Goal: Task Accomplishment & Management: Manage account settings

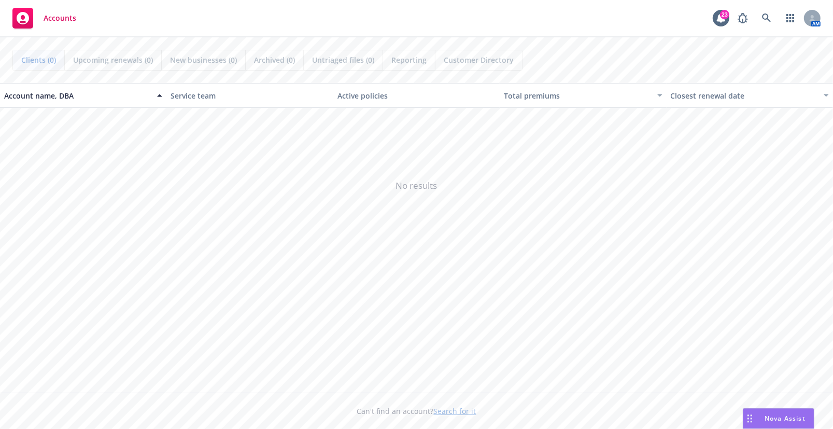
drag, startPoint x: 643, startPoint y: 245, endPoint x: 609, endPoint y: 258, distance: 35.9
click at [643, 246] on span "No results" at bounding box center [416, 186] width 833 height 156
click at [768, 20] on icon at bounding box center [766, 17] width 9 height 9
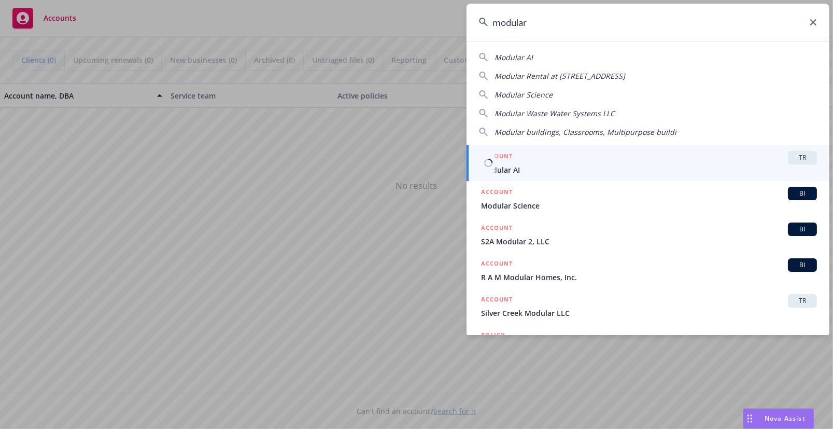
type input "modular"
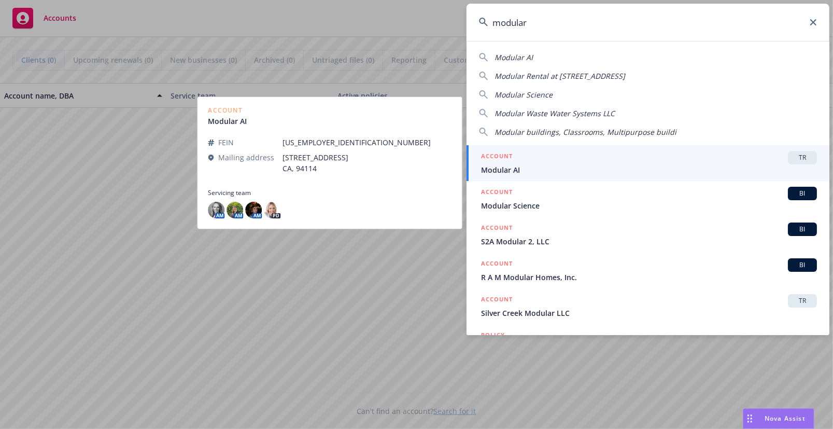
click at [539, 163] on div "ACCOUNT TR" at bounding box center [649, 157] width 336 height 13
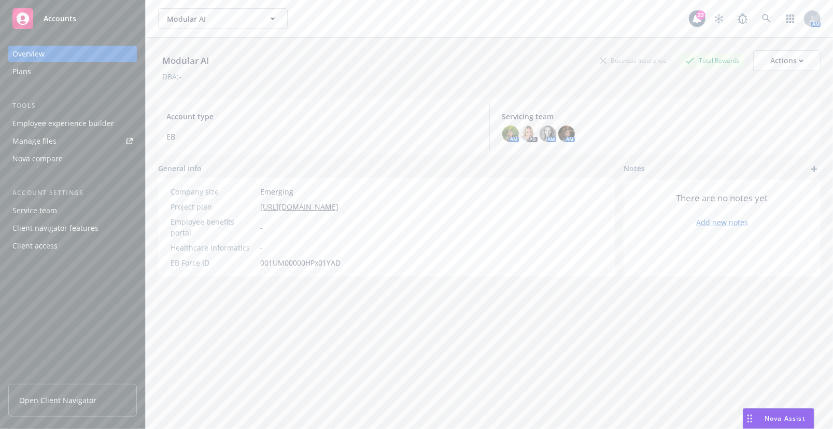
drag, startPoint x: 76, startPoint y: 397, endPoint x: 92, endPoint y: 398, distance: 16.1
click at [76, 397] on span "Open Client Navigator" at bounding box center [57, 399] width 77 height 11
click at [101, 118] on div "Employee experience builder" at bounding box center [63, 123] width 102 height 17
click at [72, 140] on link "Manage files" at bounding box center [72, 141] width 129 height 17
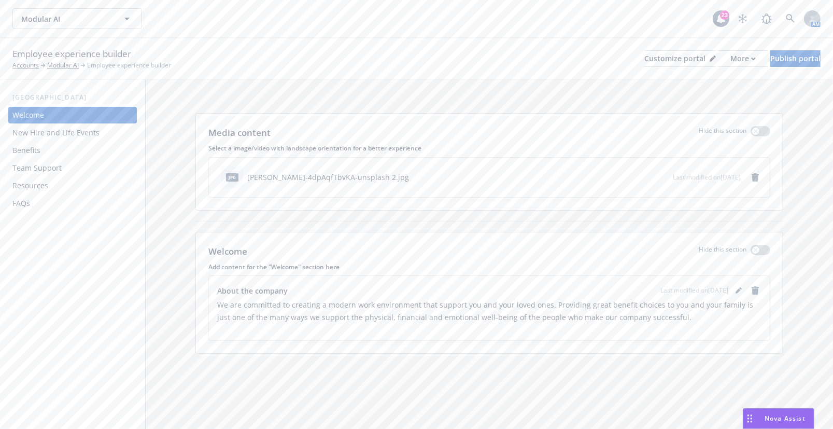
click at [70, 186] on div "Resources" at bounding box center [72, 185] width 120 height 17
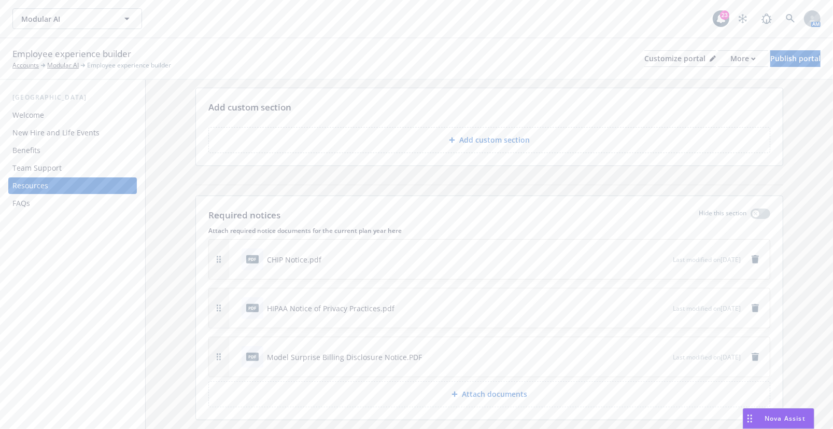
scroll to position [235, 0]
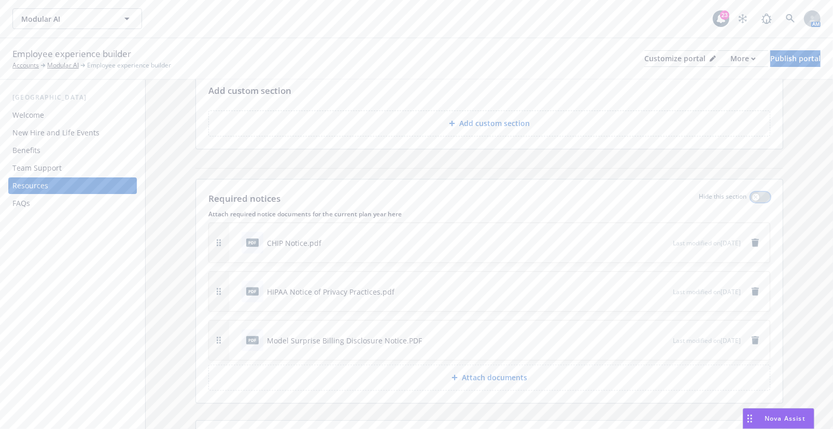
click at [759, 198] on button "button" at bounding box center [761, 197] width 20 height 10
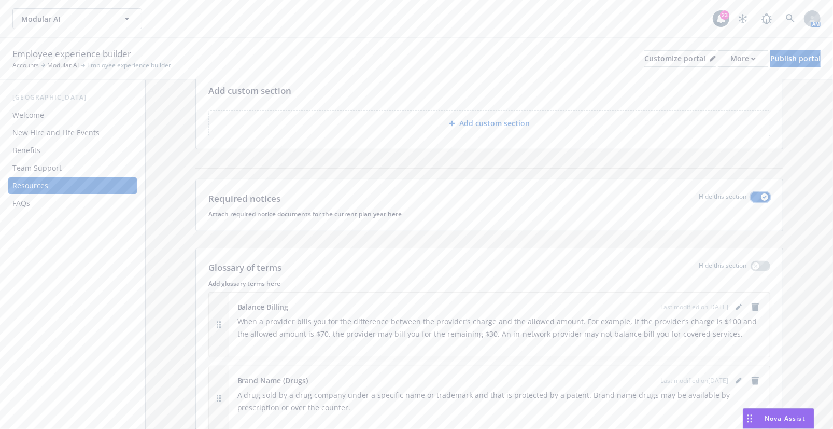
click at [753, 194] on button "button" at bounding box center [761, 197] width 20 height 10
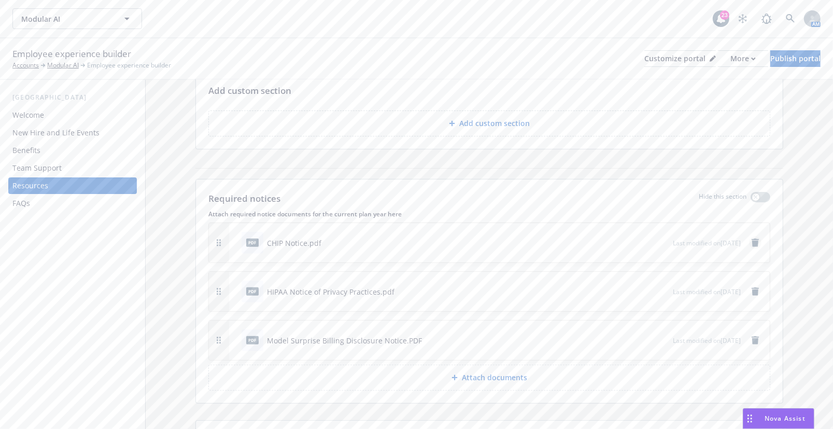
click at [752, 242] on icon "remove" at bounding box center [755, 242] width 7 height 8
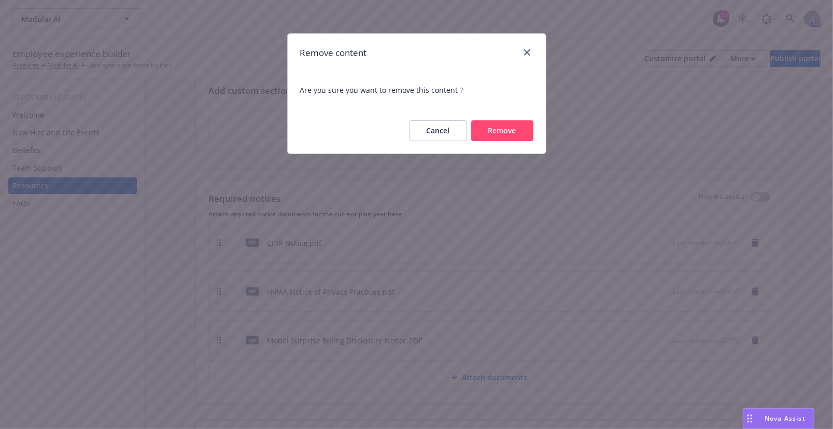
click at [513, 131] on button "Remove" at bounding box center [502, 130] width 62 height 21
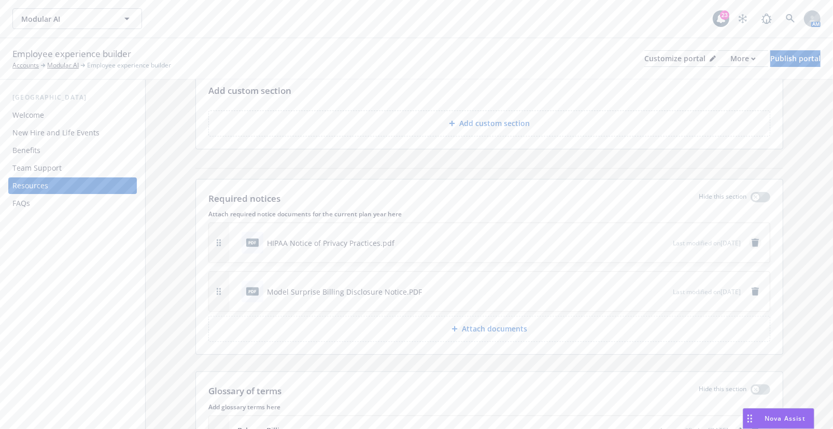
click at [752, 245] on icon "remove" at bounding box center [755, 242] width 7 height 8
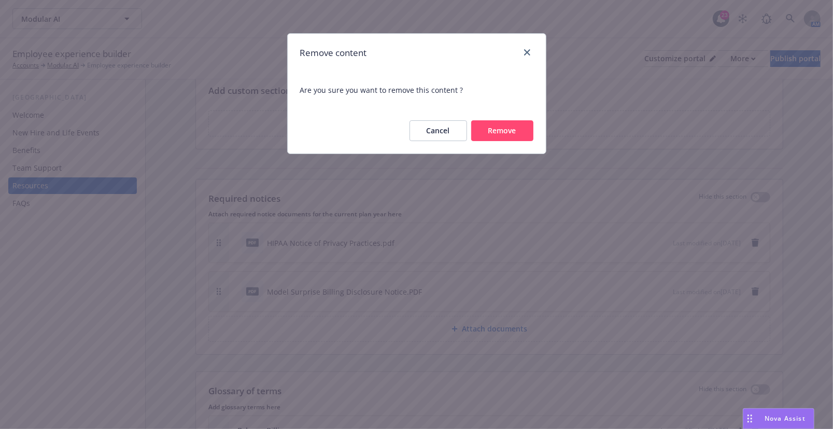
click at [512, 132] on button "Remove" at bounding box center [502, 130] width 62 height 21
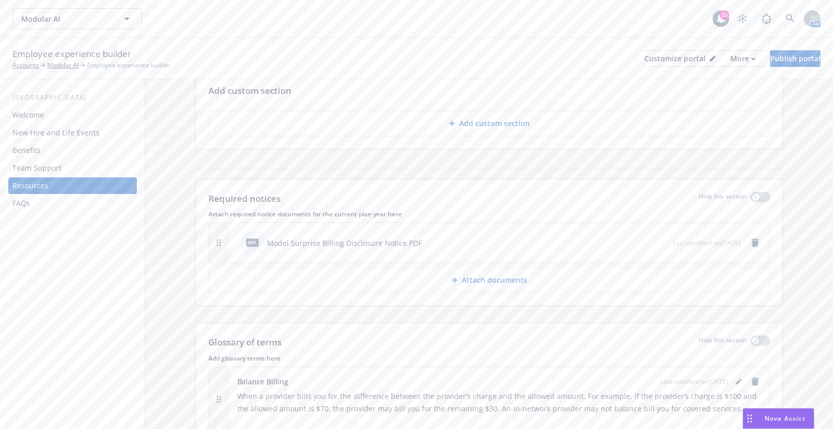
click at [752, 243] on icon "remove" at bounding box center [755, 242] width 7 height 8
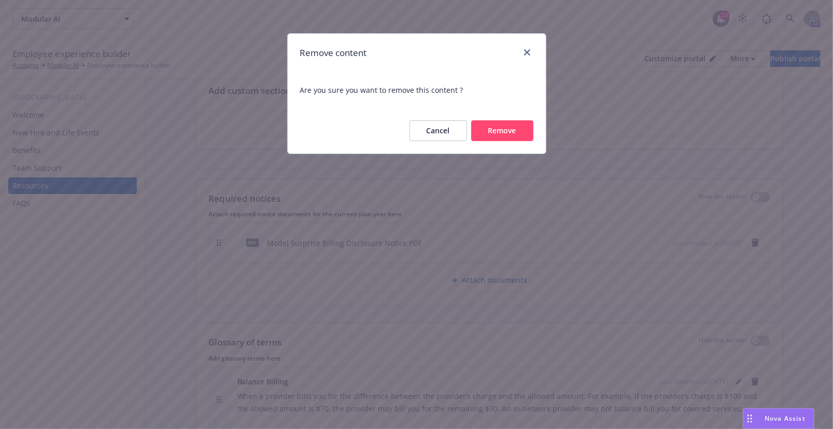
click at [506, 128] on button "Remove" at bounding box center [502, 130] width 62 height 21
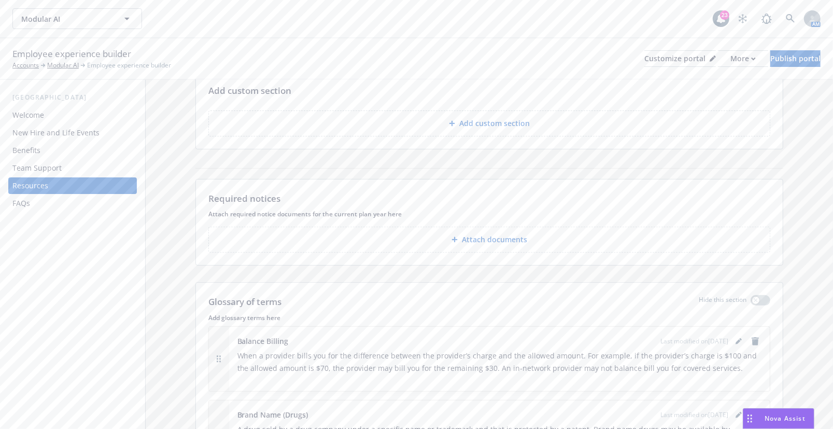
click at [506, 238] on p "Attach documents" at bounding box center [494, 239] width 65 height 10
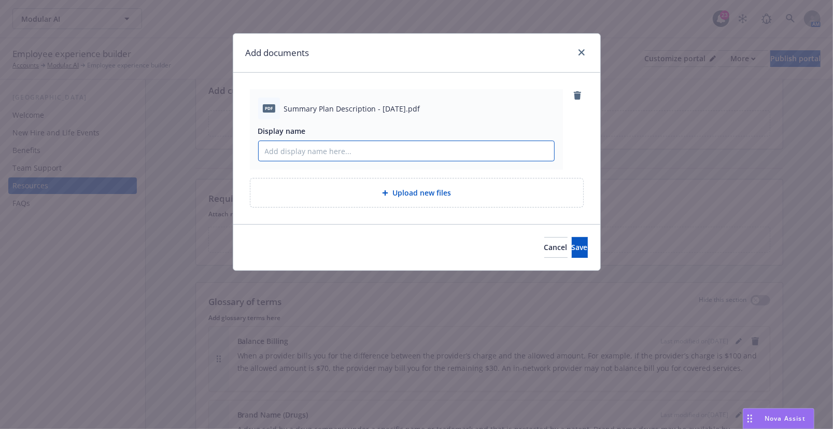
click at [361, 151] on input "Display name" at bounding box center [406, 151] width 295 height 20
type input "2025 Modular AI Summary Plan Description"
click at [572, 247] on span "Save" at bounding box center [580, 247] width 16 height 10
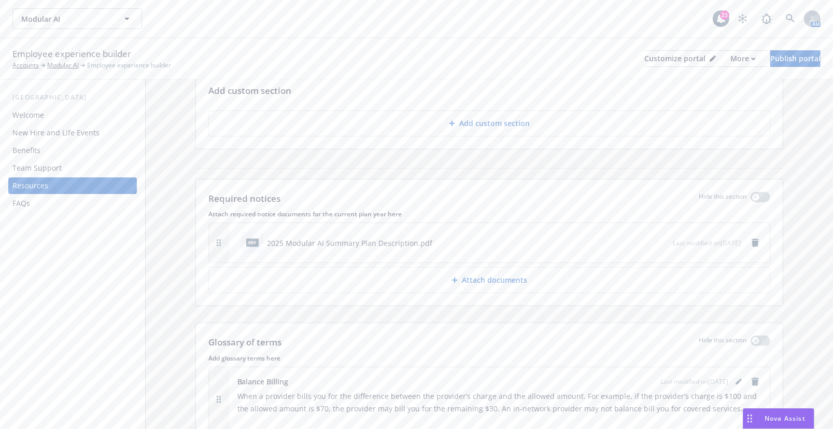
click at [484, 280] on p "Attach documents" at bounding box center [494, 280] width 65 height 10
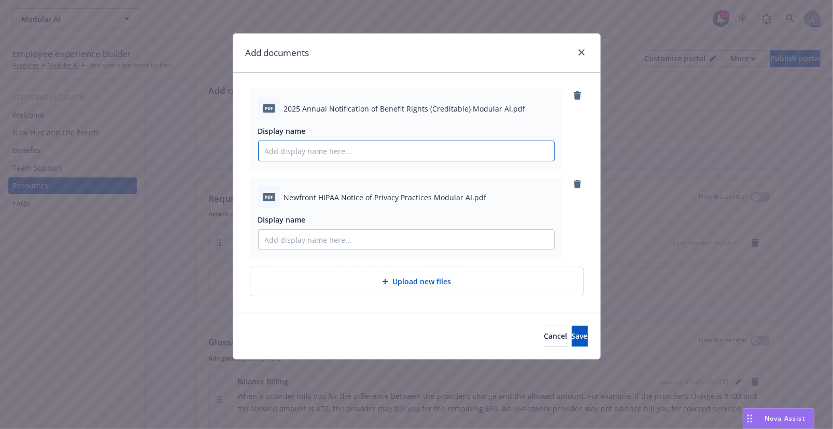
click at [332, 147] on input "Display name" at bounding box center [406, 151] width 295 height 20
type input "2025 Modular AI Annual Notification of Benefit Rights (Creditable)"
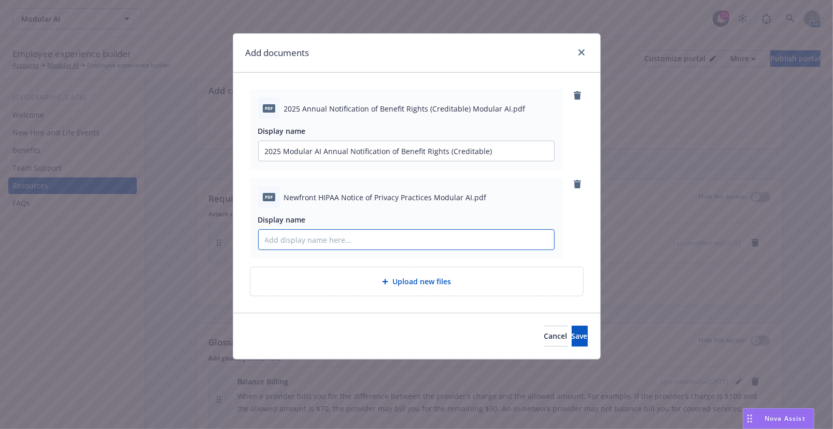
click at [333, 161] on input "Display name" at bounding box center [406, 151] width 295 height 20
type input "m"
type input "Modular AI HIPAA Notice of Privacy Practices"
click at [576, 334] on button "Save" at bounding box center [580, 336] width 16 height 21
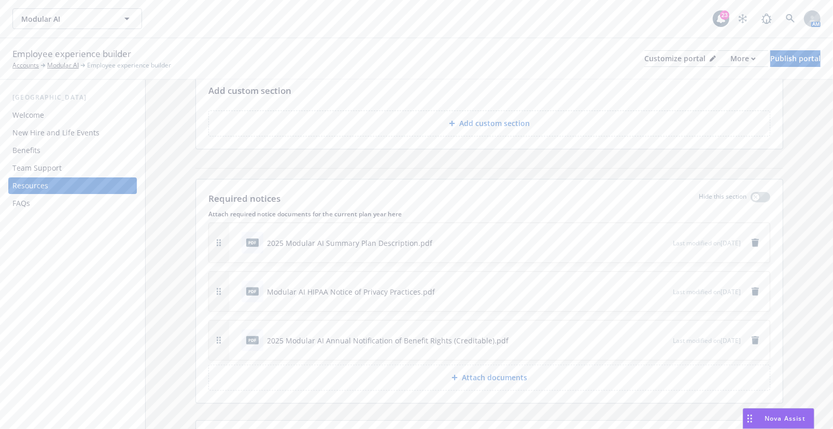
click at [627, 290] on icon "button" at bounding box center [630, 291] width 6 height 6
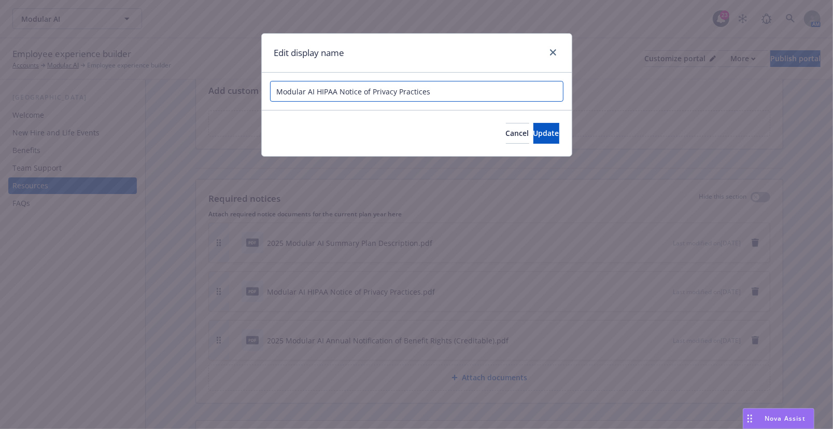
click at [275, 91] on input "Modular AI HIPAA Notice of Privacy Practices" at bounding box center [416, 91] width 293 height 21
type input "2025 Modular AI HIPAA Notice of Privacy Practices"
click at [533, 138] on button "Update" at bounding box center [546, 133] width 26 height 21
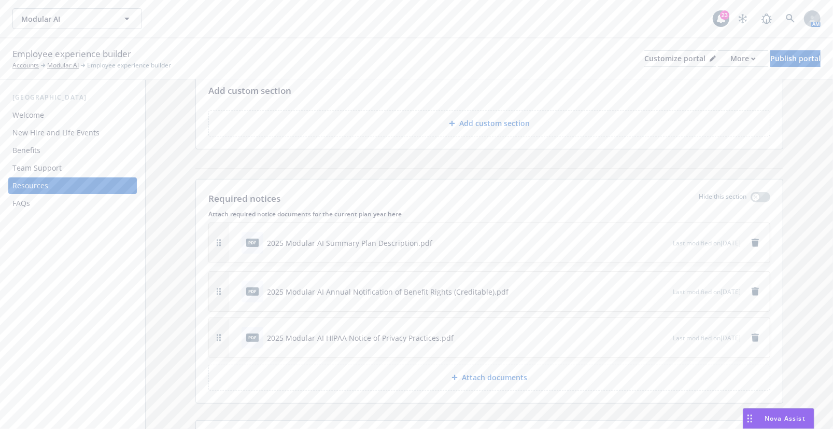
drag, startPoint x: 218, startPoint y: 289, endPoint x: 217, endPoint y: 335, distance: 46.1
click at [781, 57] on div "Publish portal" at bounding box center [795, 59] width 50 height 16
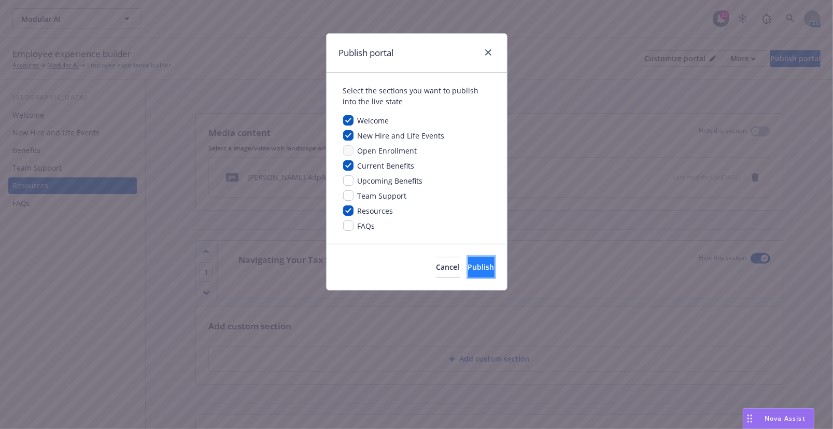
click at [487, 267] on button "Publish" at bounding box center [481, 267] width 26 height 21
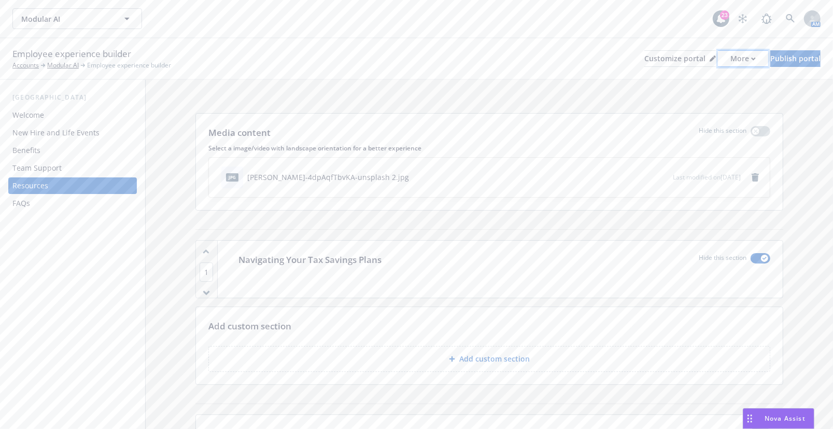
click at [727, 56] on button "More" at bounding box center [743, 58] width 50 height 17
click at [715, 104] on link "Copy portal link" at bounding box center [688, 102] width 94 height 21
click at [68, 152] on div "Benefits" at bounding box center [72, 150] width 120 height 17
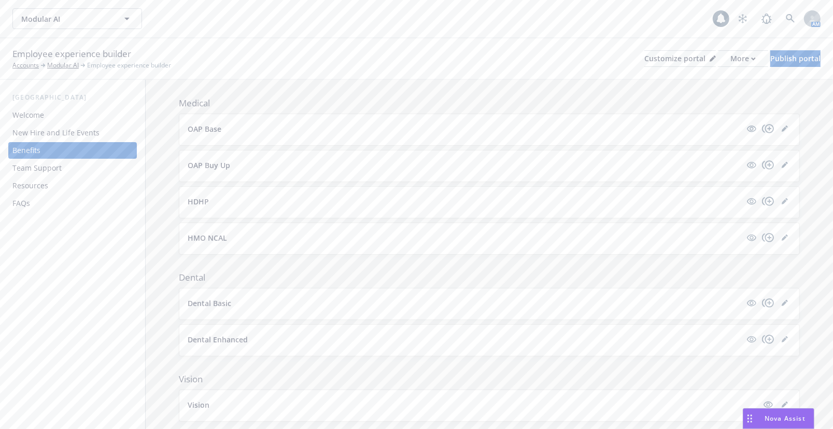
scroll to position [94, 0]
click at [216, 233] on p "HMO NCAL" at bounding box center [207, 237] width 39 height 11
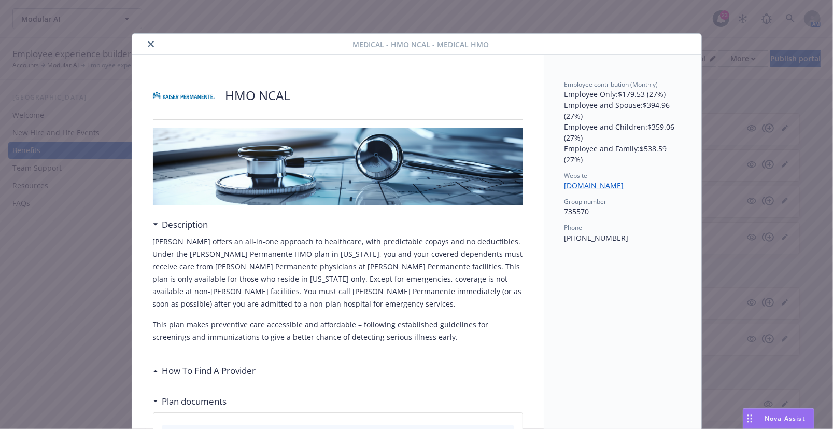
click at [148, 45] on icon "close" at bounding box center [151, 44] width 6 height 6
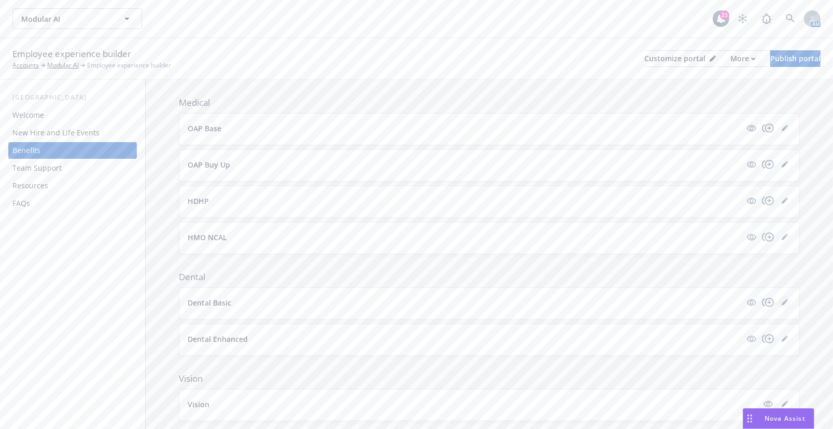
click at [782, 301] on icon "editPencil" at bounding box center [785, 302] width 6 height 6
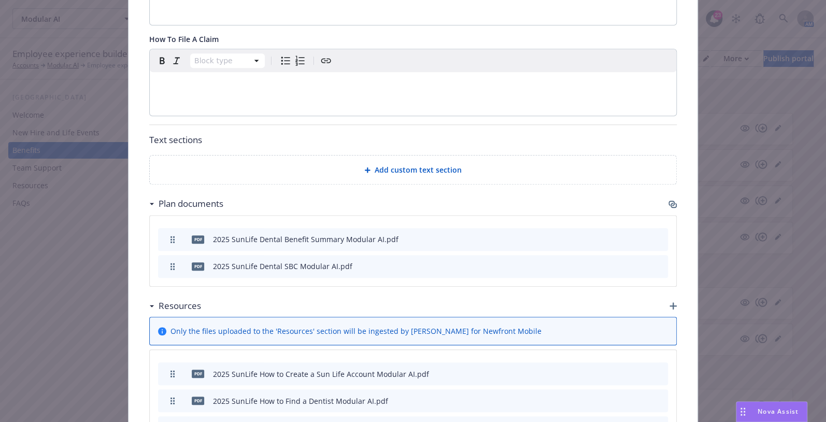
scroll to position [408, 0]
click at [670, 201] on icon "button" at bounding box center [672, 202] width 6 height 5
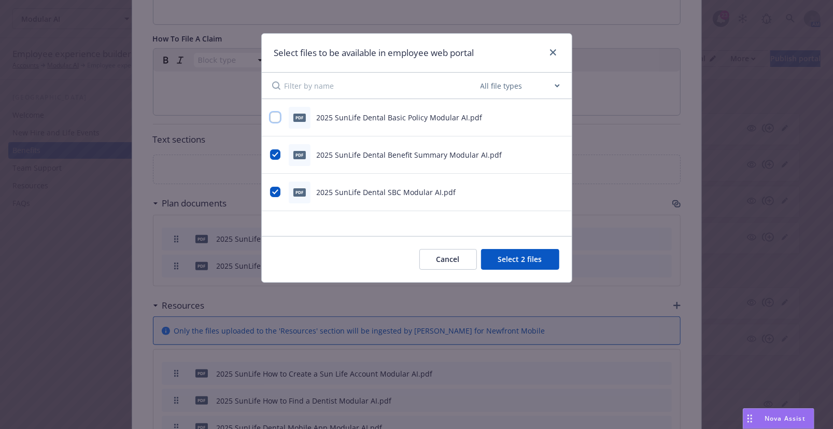
click at [276, 116] on input "checkbox" at bounding box center [275, 117] width 10 height 10
checkbox input "true"
click at [542, 262] on button "Select 3 files" at bounding box center [520, 259] width 78 height 21
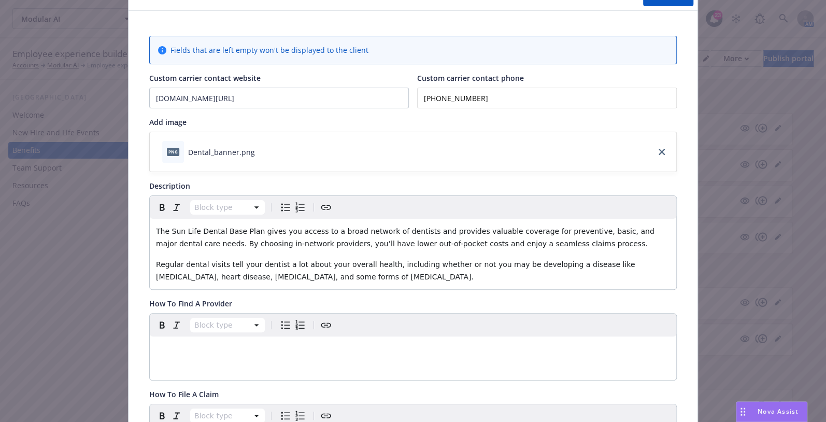
scroll to position [0, 0]
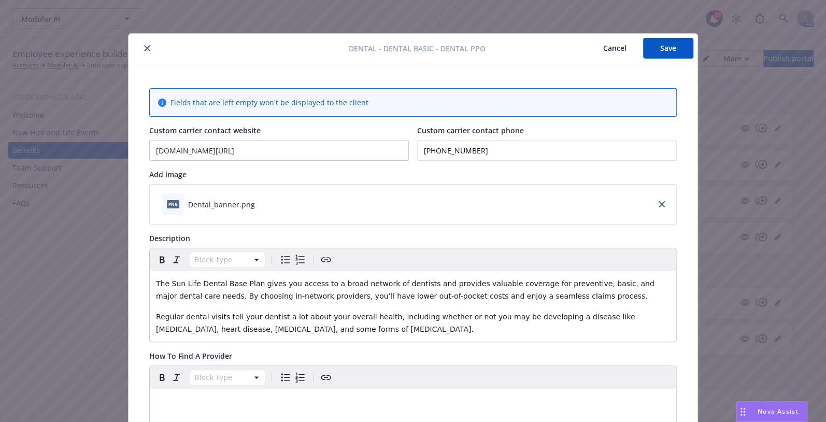
click at [675, 49] on button "Save" at bounding box center [668, 48] width 50 height 21
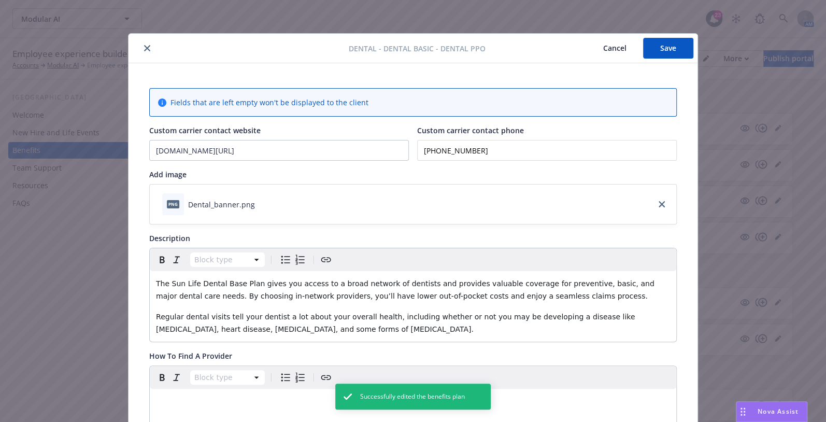
click at [144, 47] on icon "close" at bounding box center [147, 48] width 6 height 6
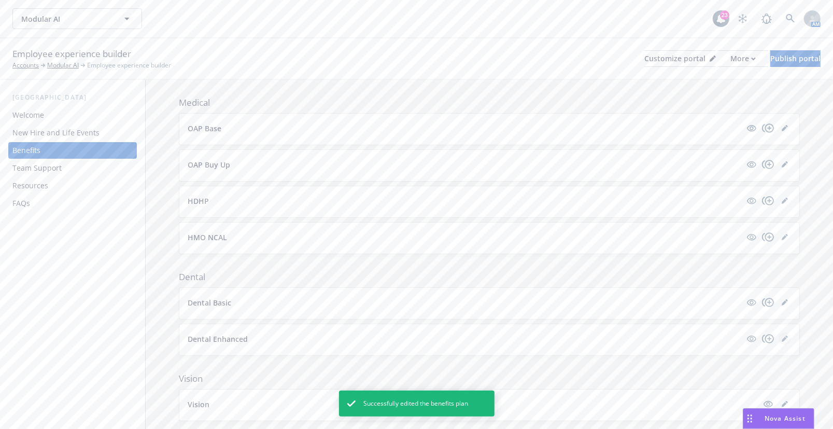
click at [780, 341] on link "editPencil" at bounding box center [785, 338] width 12 height 12
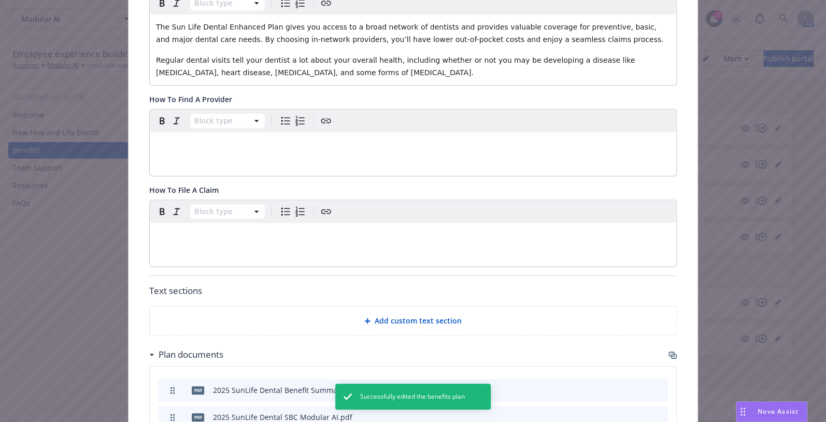
scroll to position [266, 0]
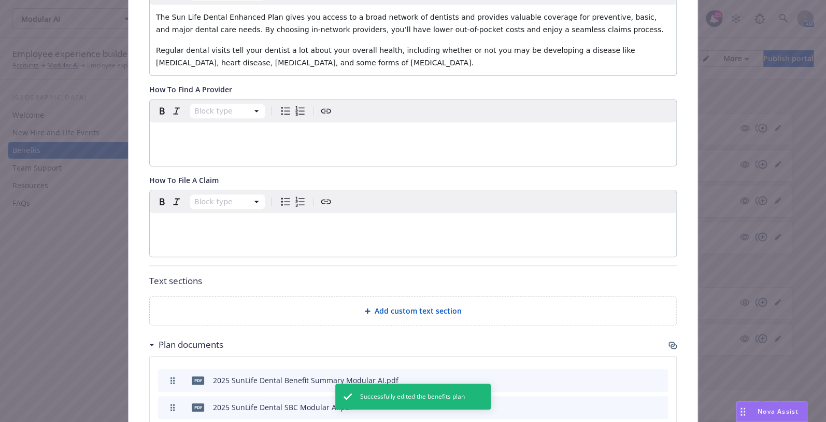
click at [669, 342] on icon "button" at bounding box center [672, 344] width 6 height 5
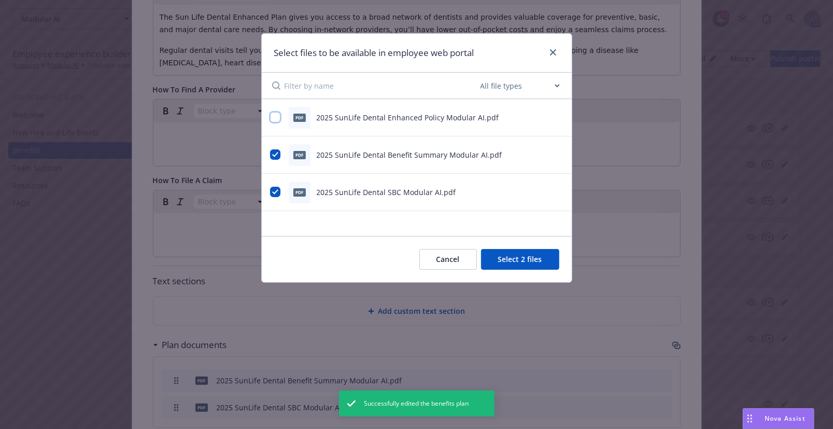
click at [275, 119] on input "checkbox" at bounding box center [275, 117] width 10 height 10
checkbox input "true"
click at [518, 250] on button "Select 3 files" at bounding box center [520, 259] width 78 height 21
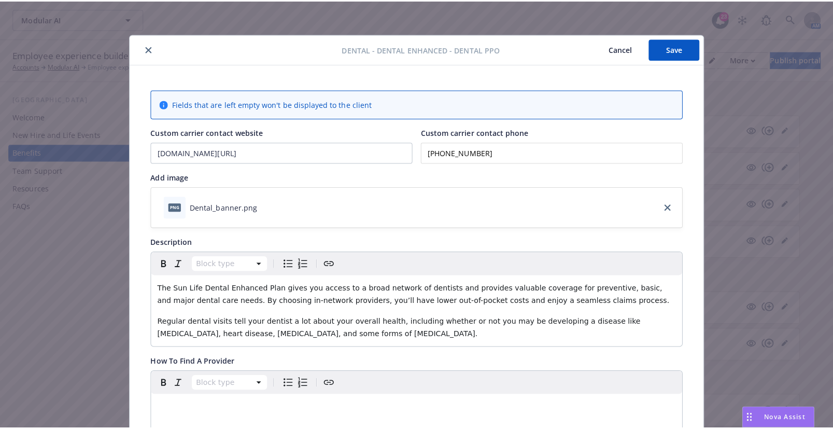
scroll to position [0, 0]
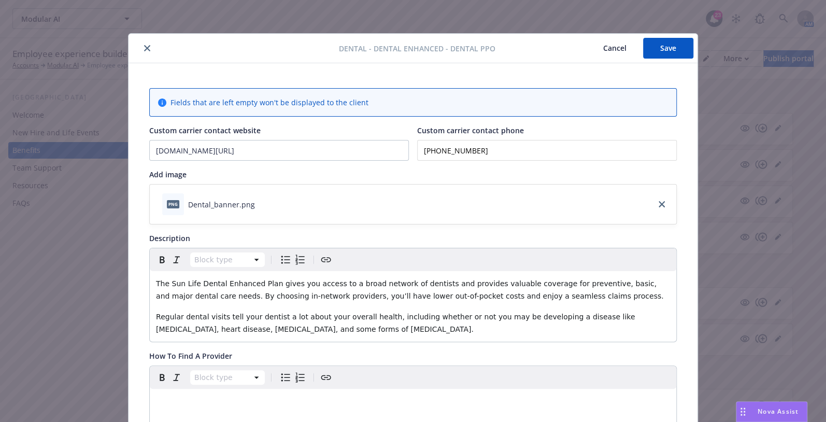
click at [660, 55] on button "Save" at bounding box center [668, 48] width 50 height 21
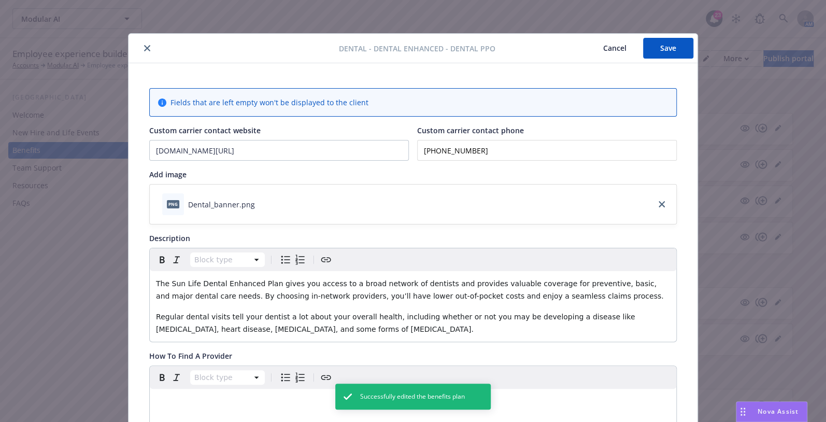
click at [145, 49] on icon "close" at bounding box center [147, 48] width 6 height 6
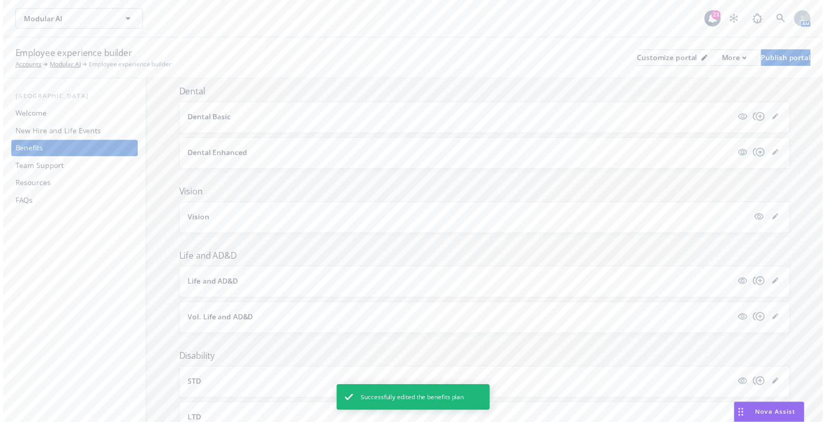
scroll to position [330, 0]
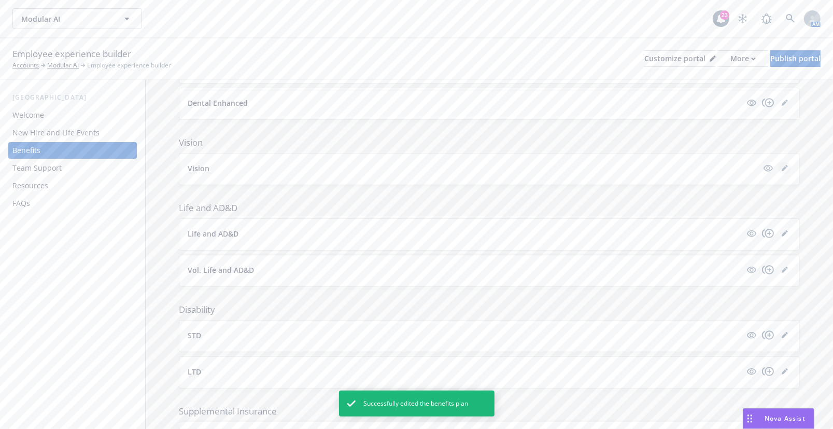
click at [782, 168] on icon "editPencil" at bounding box center [784, 168] width 5 height 5
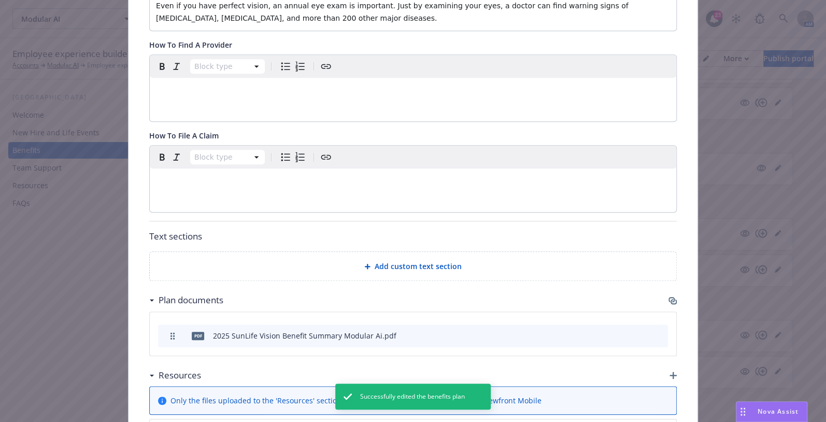
scroll to position [361, 0]
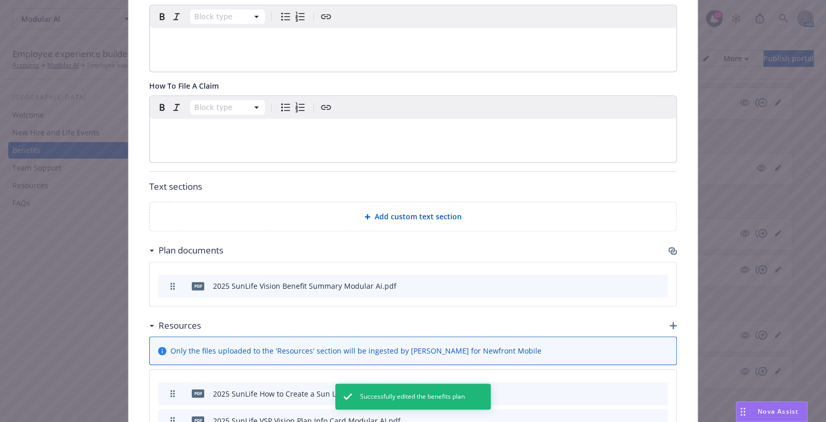
click at [671, 253] on div "Plan documents" at bounding box center [413, 250] width 528 height 22
click at [672, 247] on icon "button" at bounding box center [673, 251] width 8 height 8
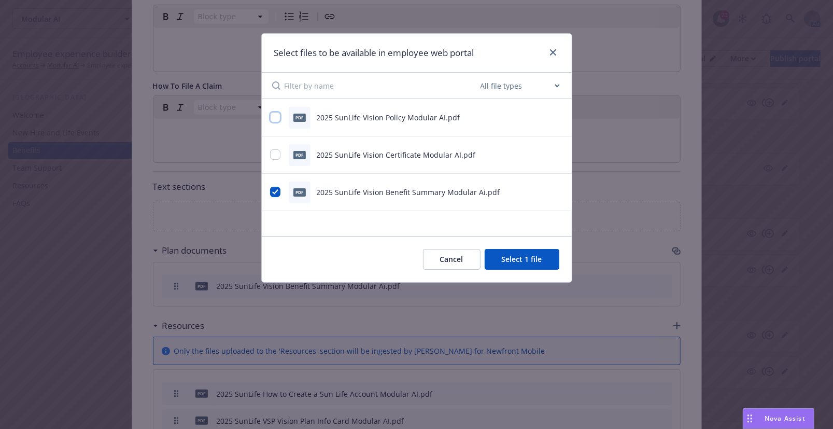
click at [275, 118] on input "checkbox" at bounding box center [275, 117] width 10 height 10
checkbox input "true"
click at [275, 153] on input "checkbox" at bounding box center [275, 154] width 10 height 10
checkbox input "true"
click at [544, 261] on button "Select 3 files" at bounding box center [520, 259] width 78 height 21
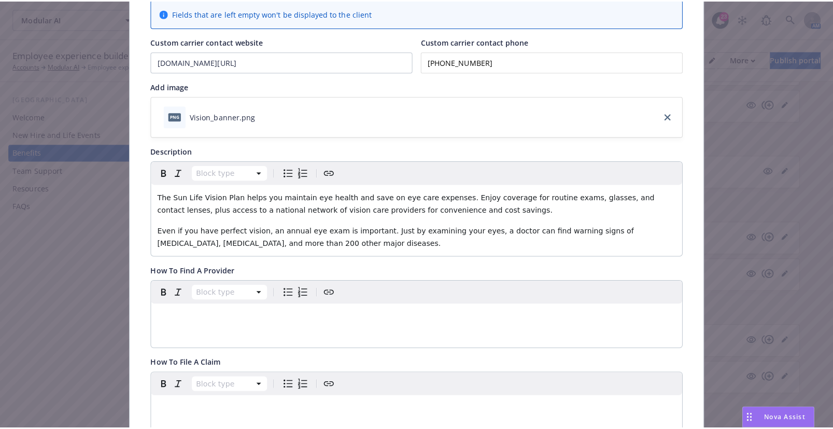
scroll to position [0, 0]
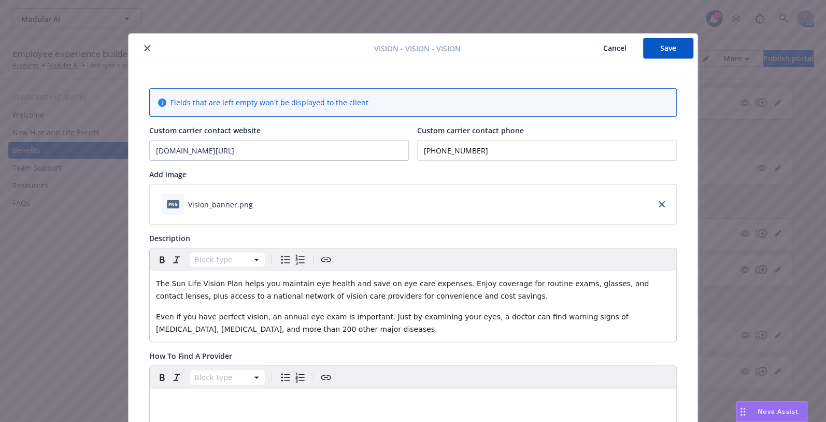
click at [674, 52] on button "Save" at bounding box center [668, 48] width 50 height 21
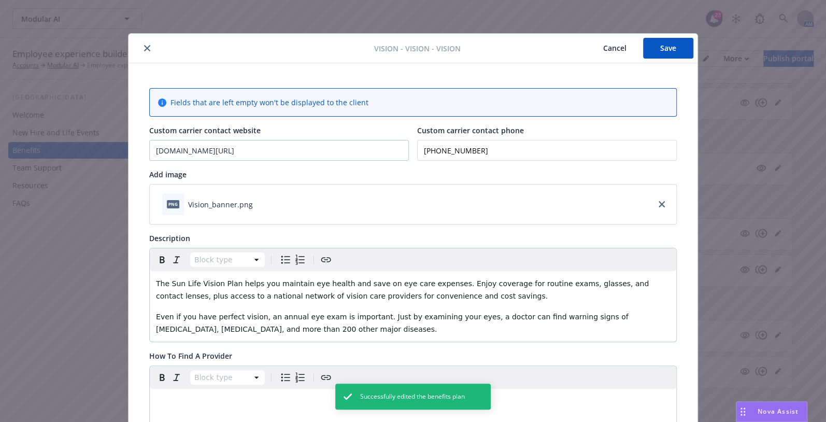
click at [144, 51] on icon "close" at bounding box center [147, 48] width 6 height 6
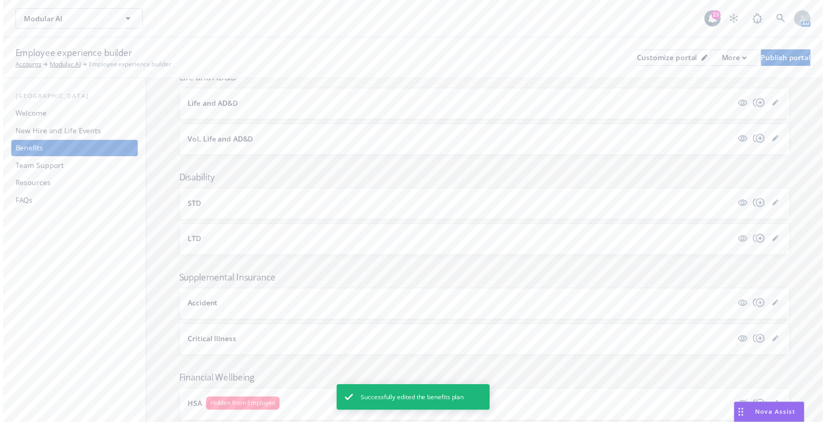
scroll to position [518, 0]
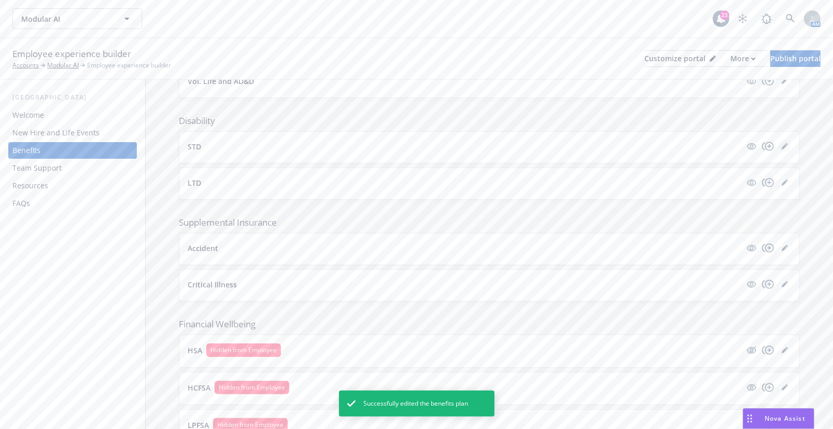
click at [785, 143] on icon "editPencil" at bounding box center [786, 144] width 3 height 3
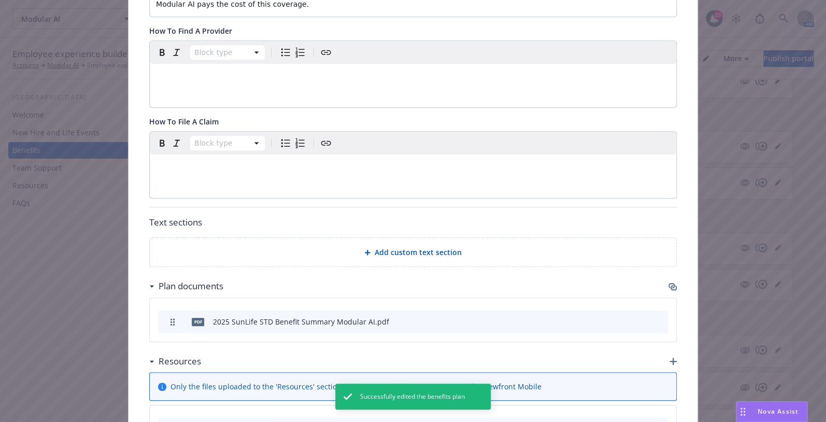
scroll to position [361, 0]
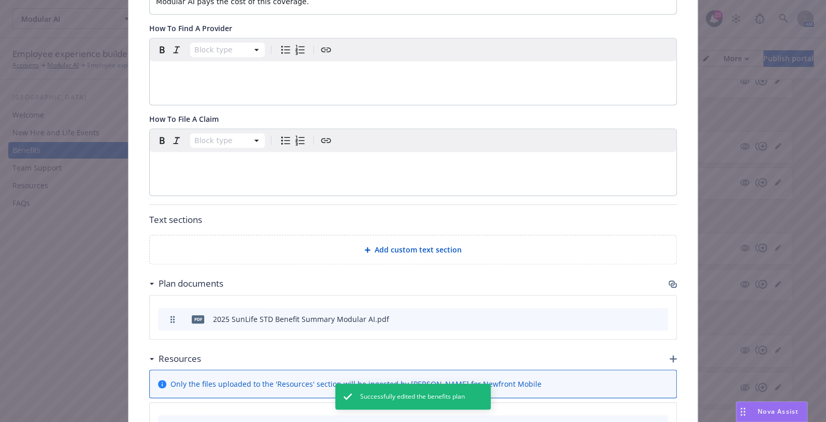
click at [671, 282] on icon "button" at bounding box center [673, 284] width 8 height 8
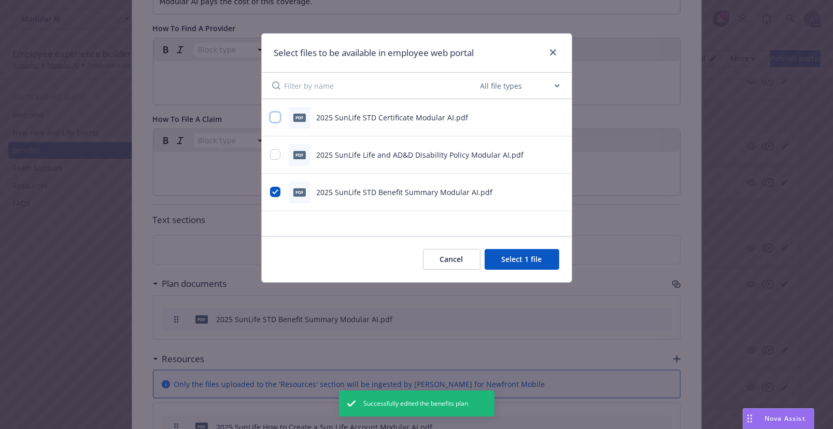
click at [279, 119] on input "checkbox" at bounding box center [275, 117] width 10 height 10
checkbox input "true"
click at [274, 153] on input "checkbox" at bounding box center [275, 154] width 10 height 10
checkbox input "true"
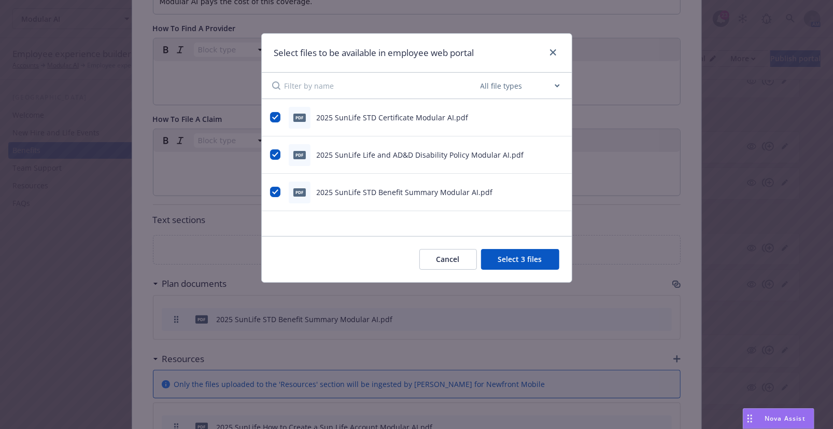
click at [520, 265] on button "Select 3 files" at bounding box center [520, 259] width 78 height 21
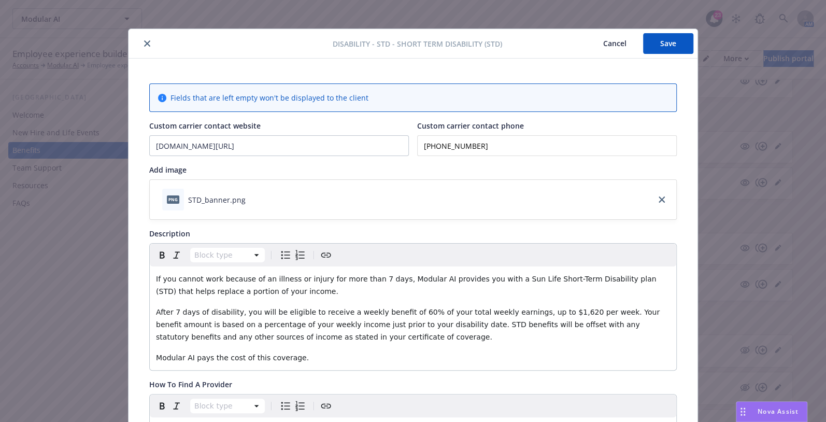
scroll to position [0, 0]
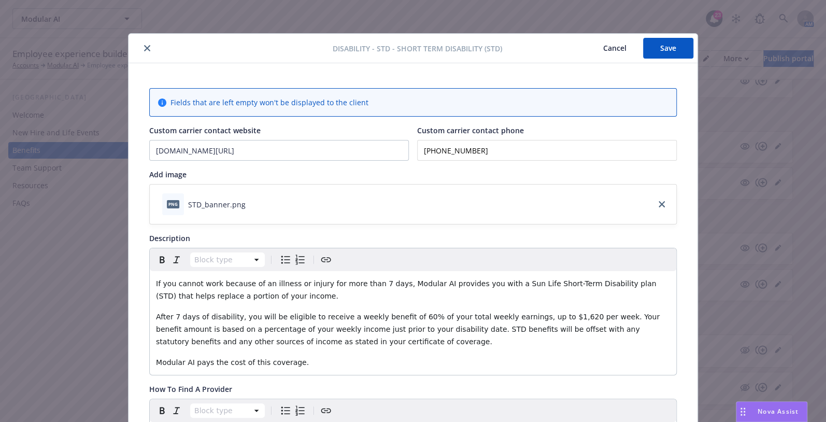
click at [666, 43] on button "Save" at bounding box center [668, 48] width 50 height 21
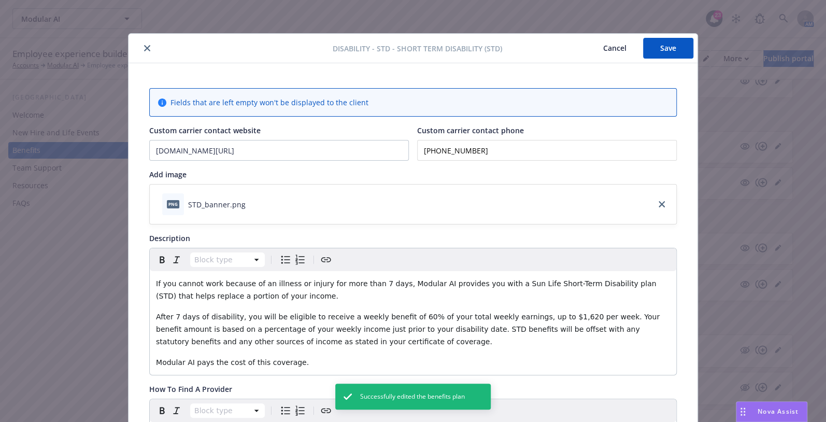
click at [146, 49] on icon "close" at bounding box center [147, 48] width 6 height 6
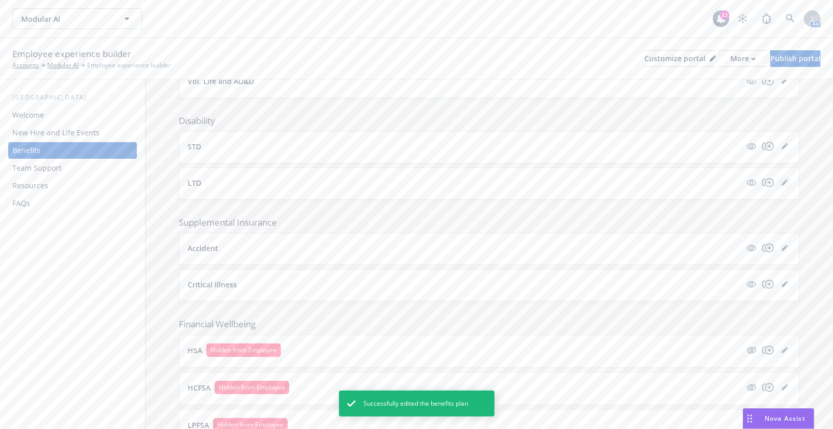
click at [785, 179] on icon "editPencil" at bounding box center [786, 180] width 3 height 3
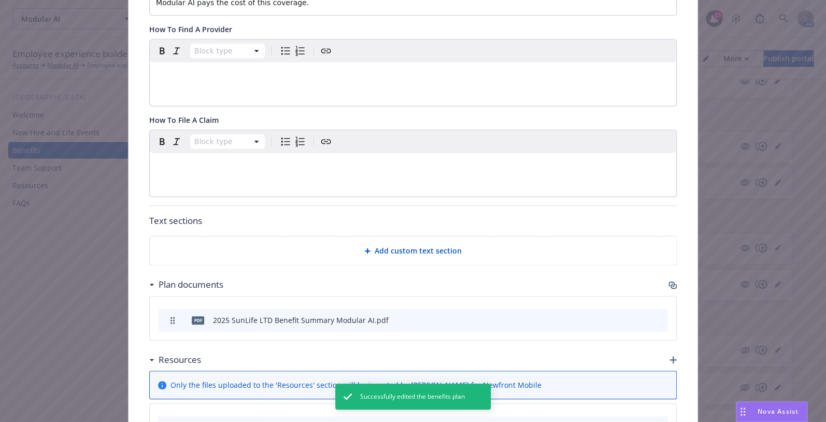
scroll to position [361, 0]
click at [674, 285] on div "Fields that are left empty won't be displayed to the client Custom carrier cont…" at bounding box center [413, 105] width 569 height 807
click at [671, 285] on icon "button" at bounding box center [674, 285] width 6 height 5
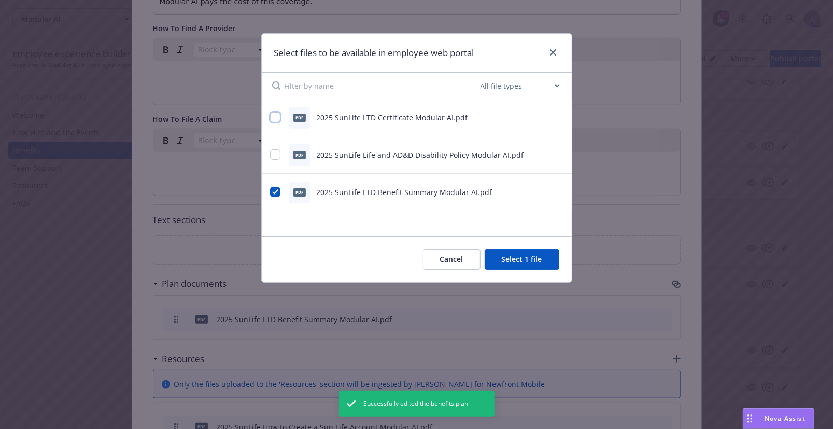
click at [277, 119] on input "checkbox" at bounding box center [275, 117] width 10 height 10
checkbox input "true"
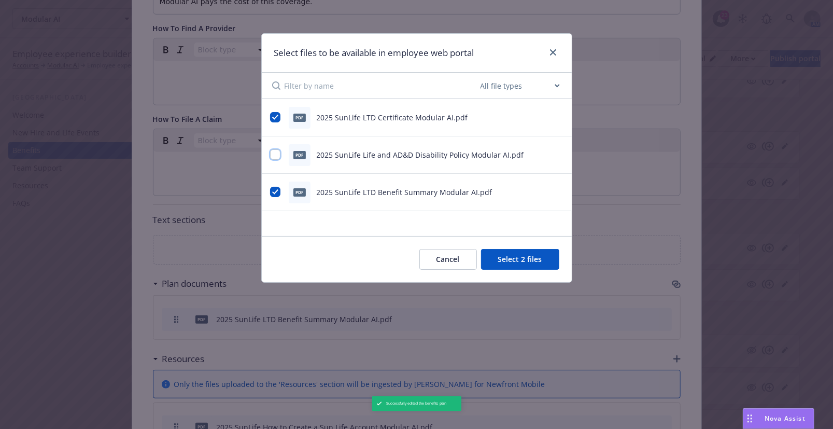
click at [279, 156] on input "checkbox" at bounding box center [275, 154] width 10 height 10
checkbox input "true"
click at [531, 254] on button "Select 3 files" at bounding box center [520, 259] width 78 height 21
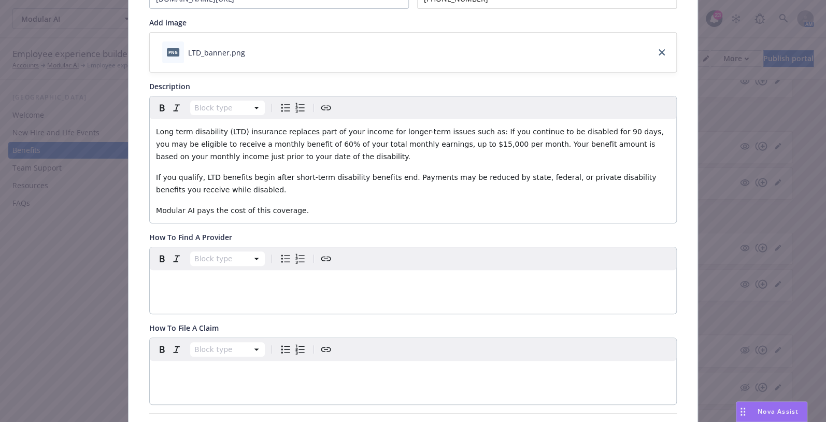
scroll to position [0, 0]
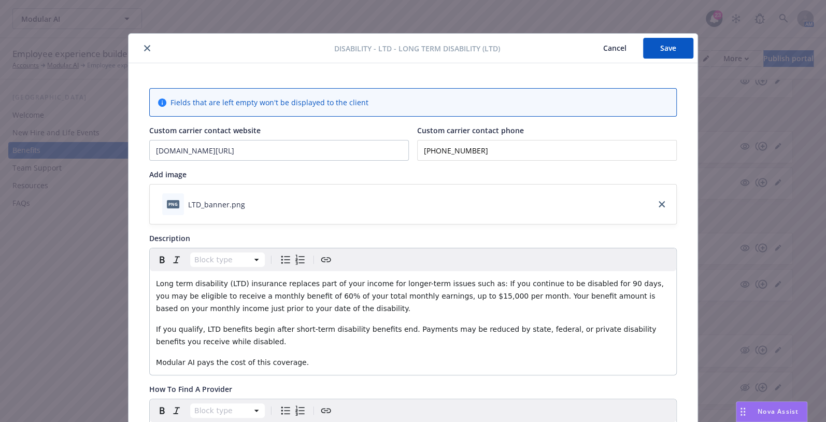
click at [661, 44] on button "Save" at bounding box center [668, 48] width 50 height 21
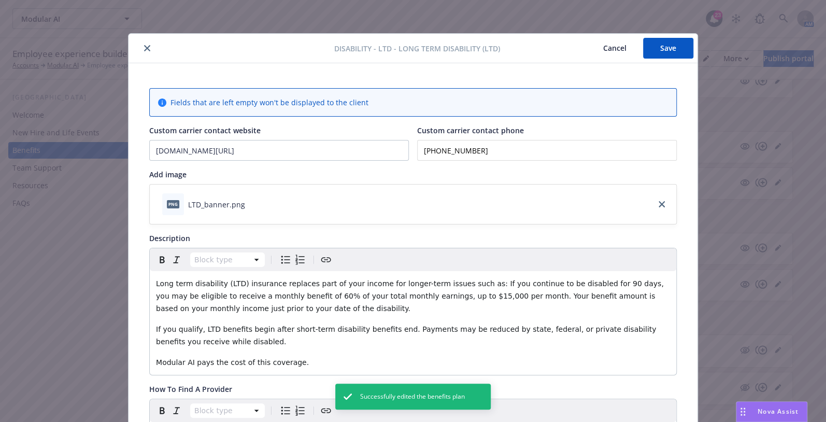
click at [146, 50] on icon "close" at bounding box center [147, 48] width 6 height 6
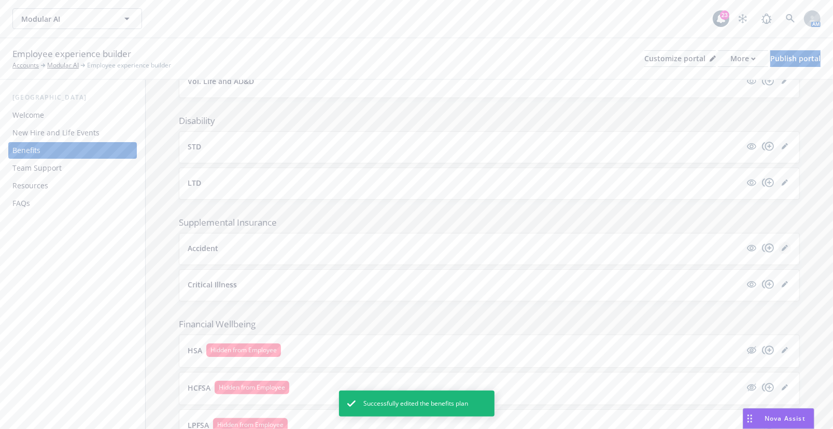
click at [782, 247] on icon "editPencil" at bounding box center [784, 248] width 5 height 5
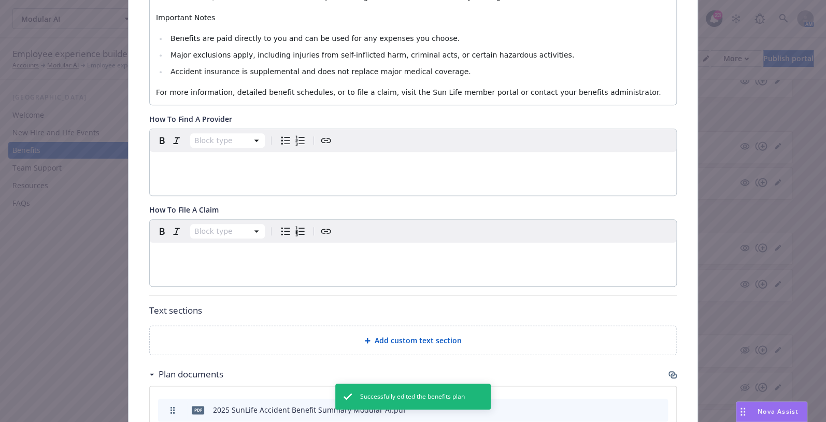
scroll to position [549, 0]
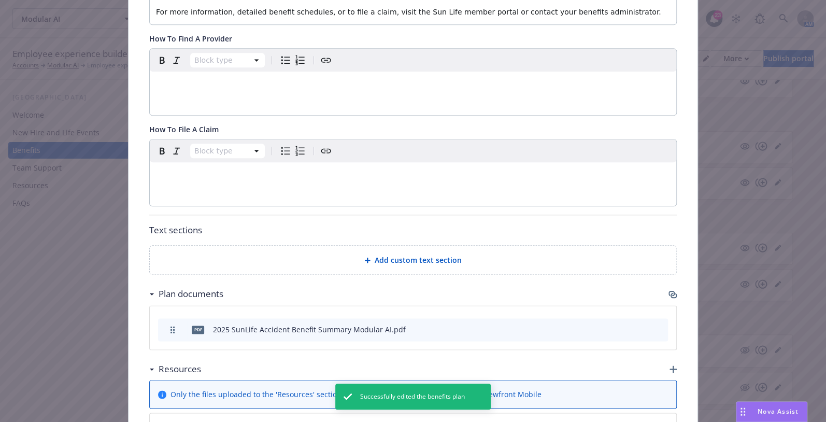
click at [670, 290] on icon "button" at bounding box center [673, 294] width 8 height 8
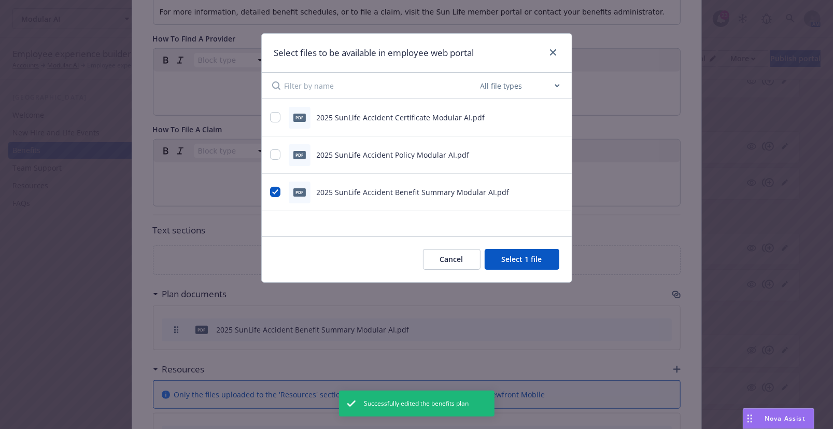
click at [278, 122] on div "pdf 2025 SunLife Accident Certificate Modular AI.pdf" at bounding box center [403, 118] width 267 height 22
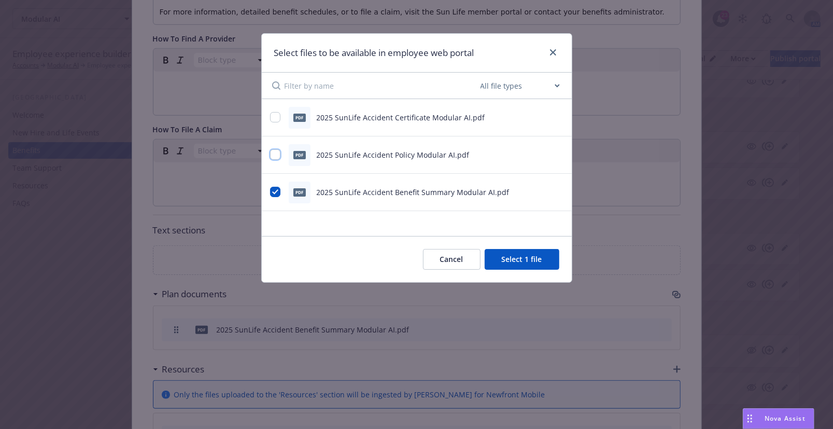
click at [275, 153] on input "checkbox" at bounding box center [275, 154] width 10 height 10
checkbox input "true"
click at [278, 119] on input "checkbox" at bounding box center [275, 117] width 10 height 10
checkbox input "true"
click at [510, 262] on button "Select 3 files" at bounding box center [520, 259] width 78 height 21
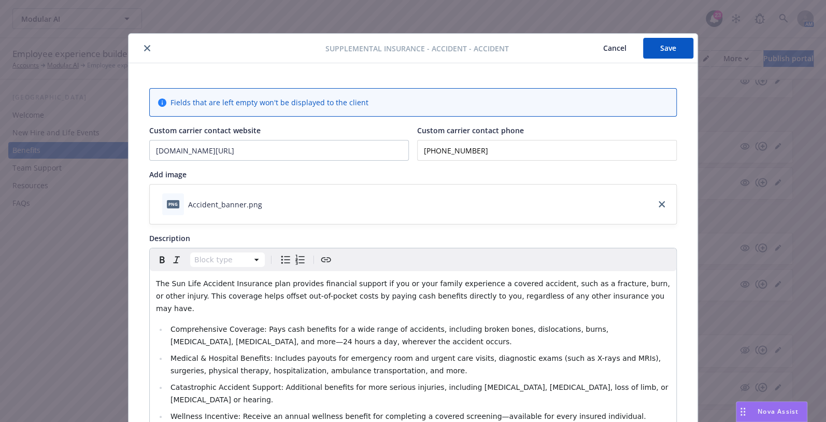
scroll to position [0, 0]
click at [664, 50] on button "Save" at bounding box center [668, 48] width 50 height 21
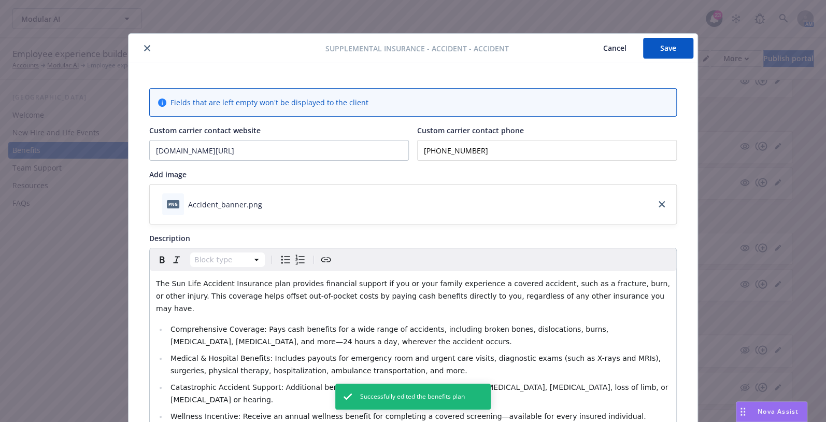
click at [144, 50] on icon "close" at bounding box center [147, 48] width 6 height 6
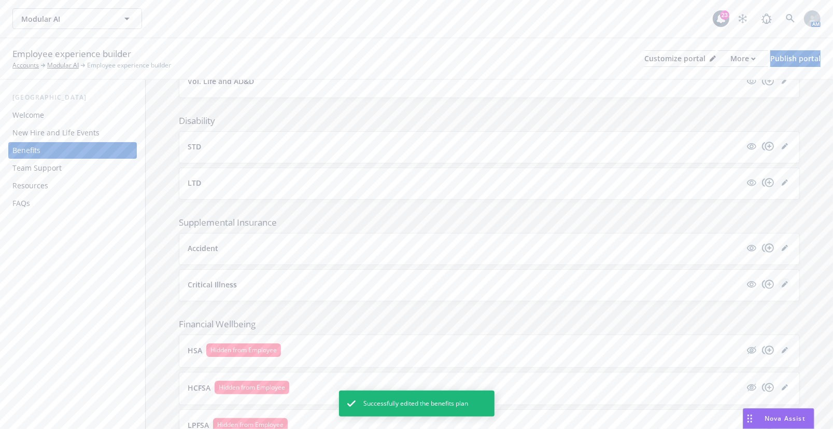
click at [782, 283] on icon "editPencil" at bounding box center [785, 284] width 6 height 6
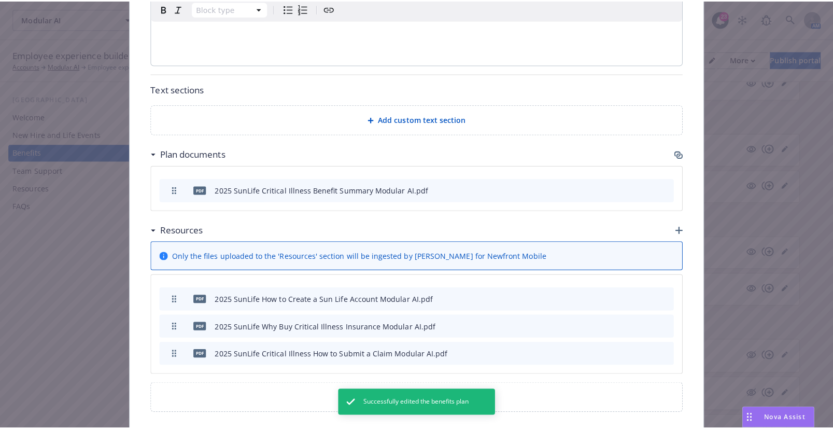
scroll to position [776, 0]
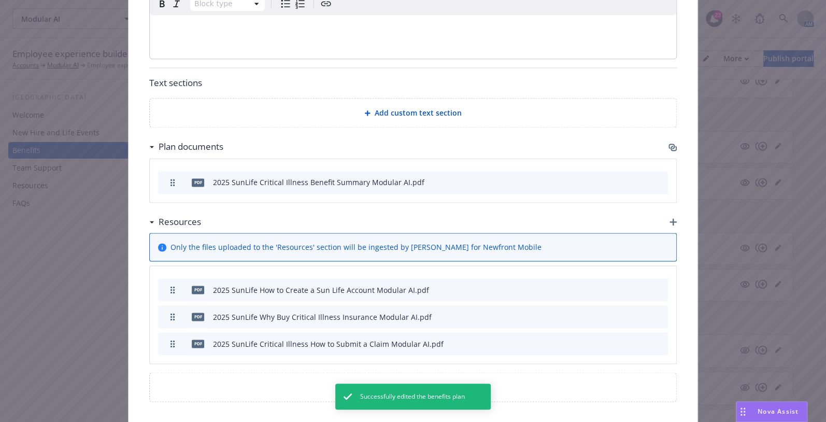
click at [672, 146] on icon "button" at bounding box center [674, 148] width 6 height 5
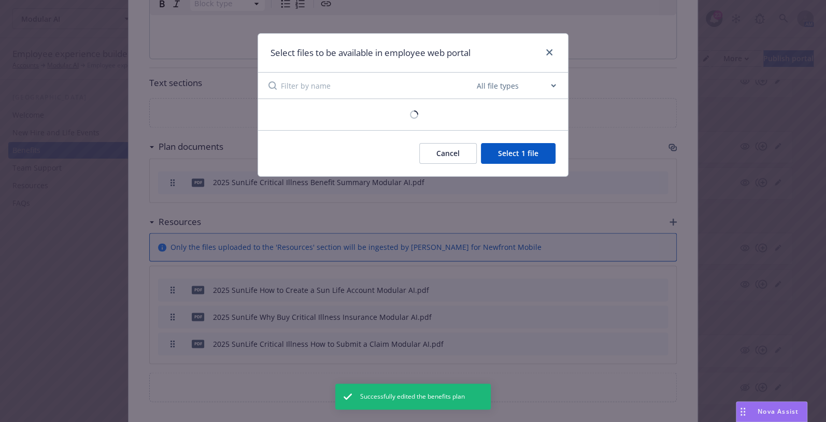
scroll to position [768, 0]
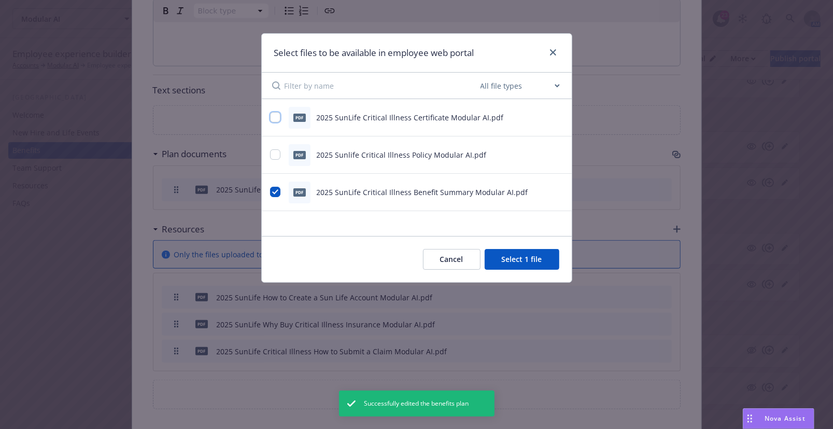
click at [279, 115] on input "checkbox" at bounding box center [275, 117] width 10 height 10
checkbox input "true"
click at [279, 155] on input "checkbox" at bounding box center [275, 154] width 10 height 10
checkbox input "true"
click at [545, 260] on button "Select 3 files" at bounding box center [520, 259] width 78 height 21
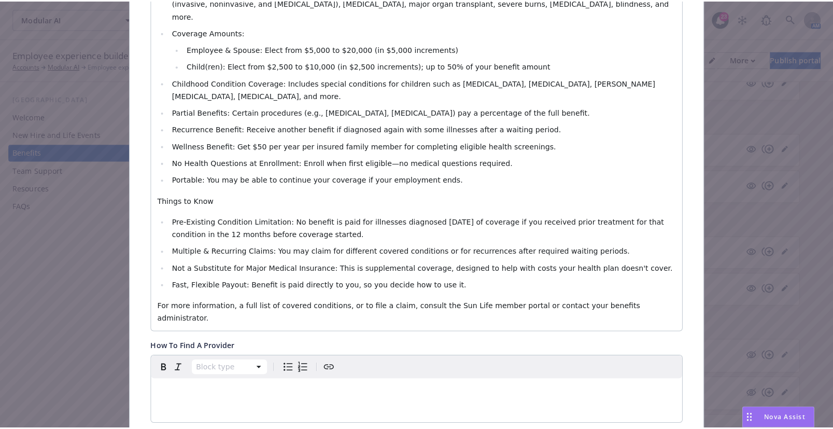
scroll to position [0, 0]
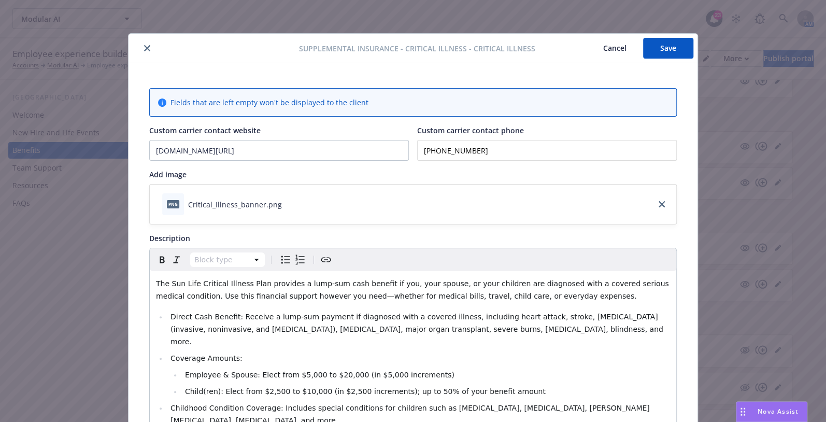
click at [666, 47] on button "Save" at bounding box center [668, 48] width 50 height 21
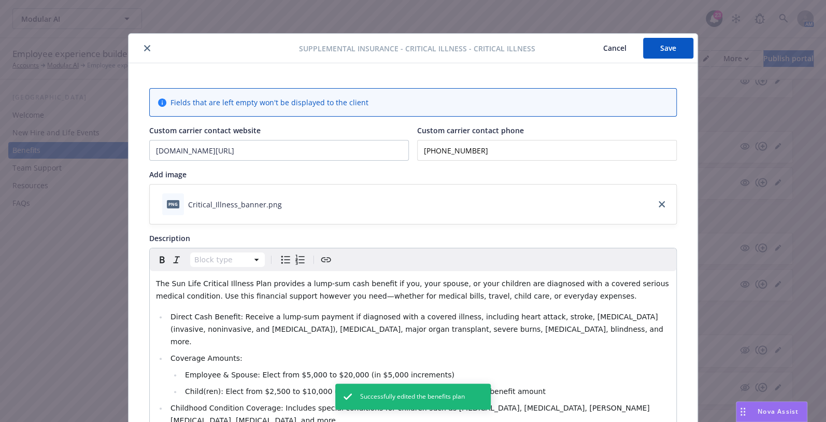
click at [144, 49] on icon "close" at bounding box center [147, 48] width 6 height 6
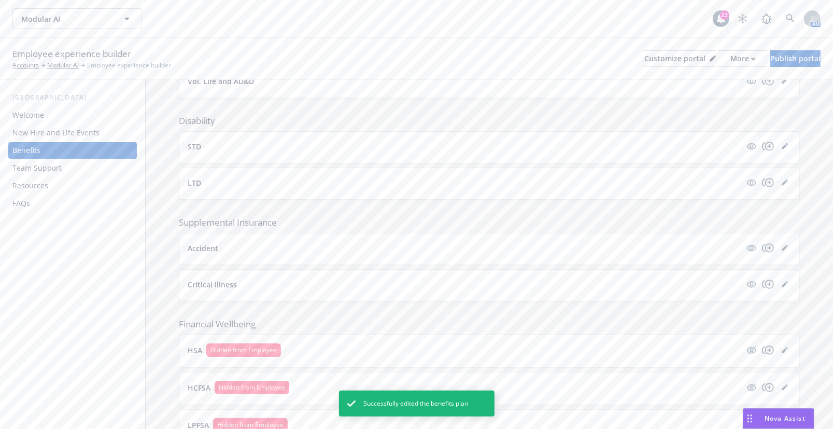
click at [801, 67] on div "Employee experience builder Accounts Modular AI Employee experience builder Cus…" at bounding box center [416, 58] width 808 height 23
click at [795, 57] on div "Publish portal" at bounding box center [795, 59] width 50 height 16
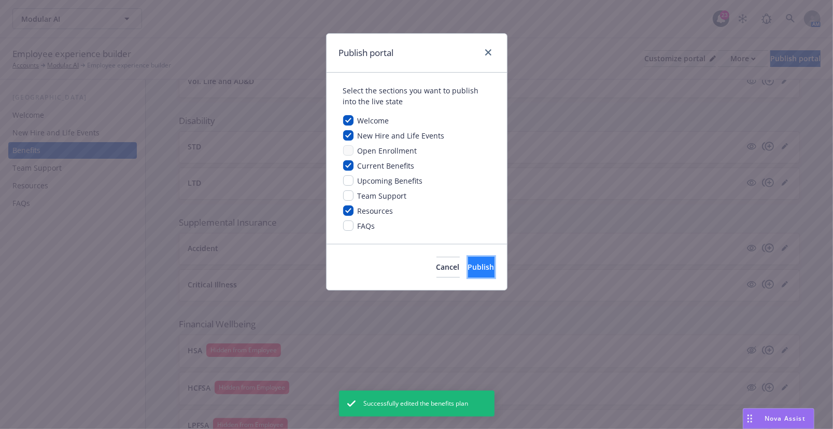
click at [481, 263] on button "Publish" at bounding box center [481, 267] width 26 height 21
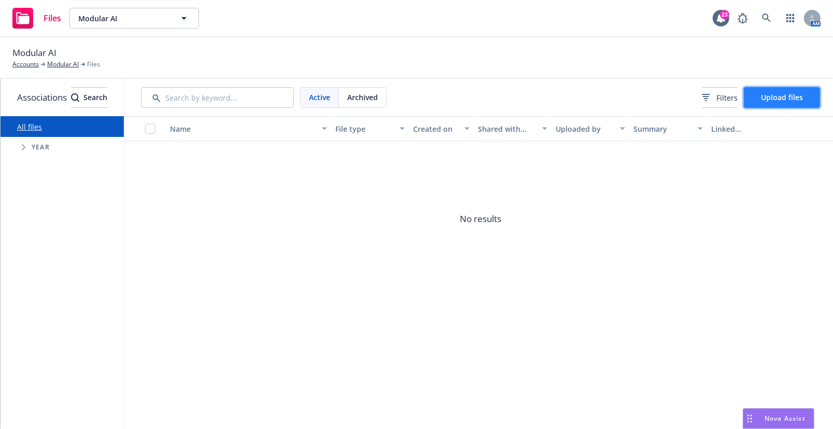
click at [803, 102] on span "Upload files" at bounding box center [782, 97] width 42 height 10
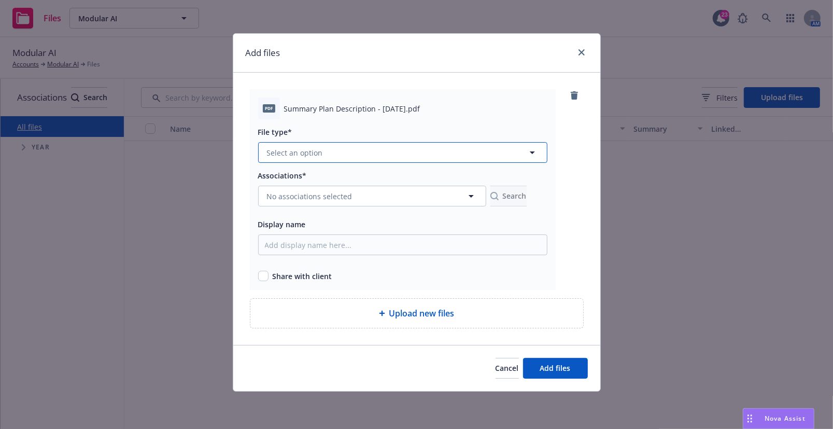
click at [307, 152] on span "Select an option" at bounding box center [295, 152] width 56 height 11
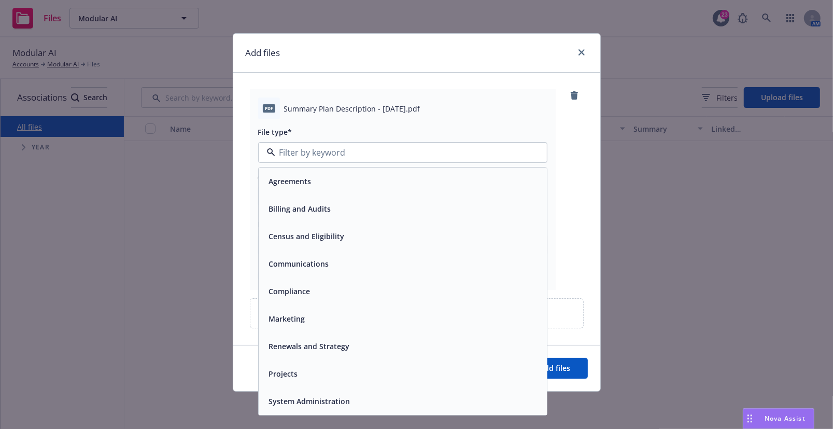
click at [399, 290] on div "Compliance" at bounding box center [403, 291] width 276 height 15
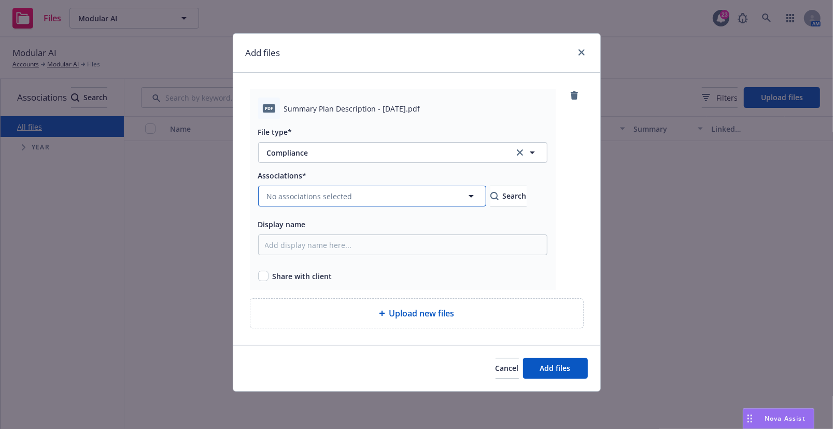
click at [327, 194] on span "No associations selected" at bounding box center [310, 196] width 86 height 11
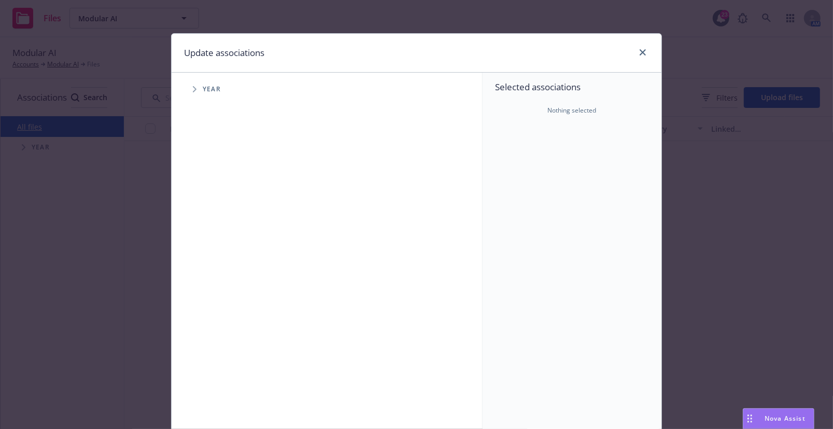
click at [193, 90] on icon "Tree Example" at bounding box center [195, 89] width 4 height 6
click at [222, 230] on input "Tree Example" at bounding box center [221, 231] width 10 height 10
checkbox input "true"
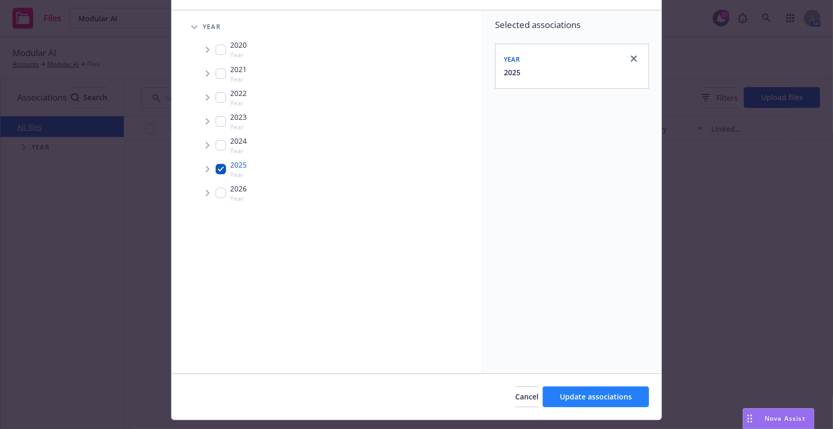
scroll to position [86, 0]
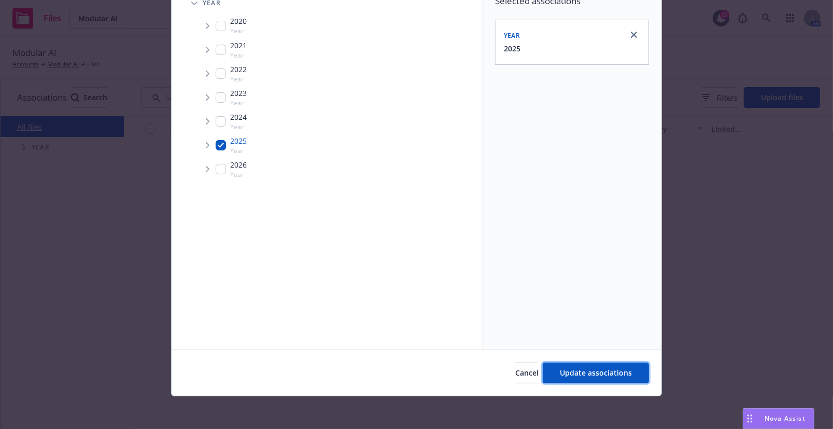
click at [588, 365] on button "Update associations" at bounding box center [596, 372] width 106 height 21
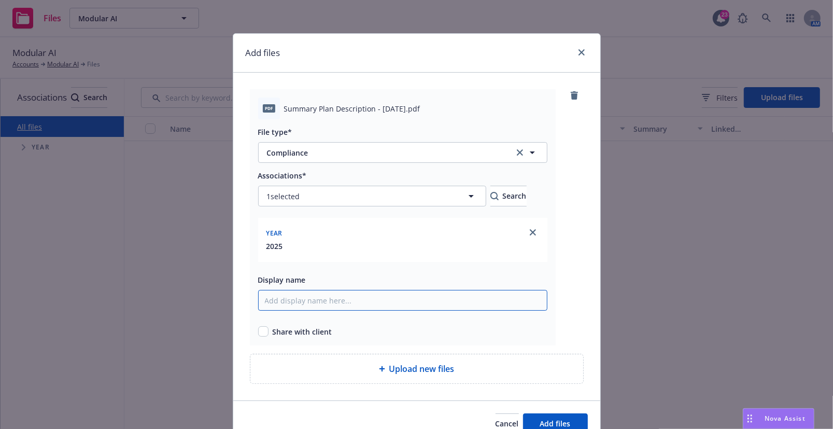
drag, startPoint x: 290, startPoint y: 293, endPoint x: 300, endPoint y: 293, distance: 9.3
click at [291, 292] on input "Display name" at bounding box center [402, 300] width 289 height 21
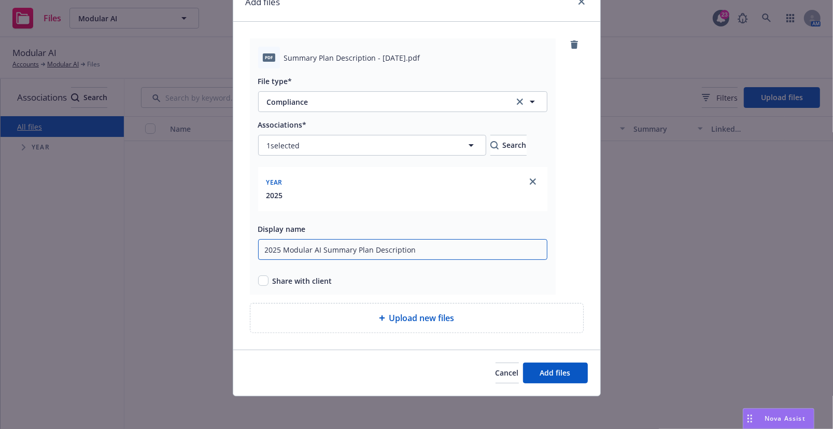
type input "2025 Modular AI Summary Plan Description"
click at [263, 276] on input "checkbox" at bounding box center [263, 280] width 10 height 10
checkbox input "true"
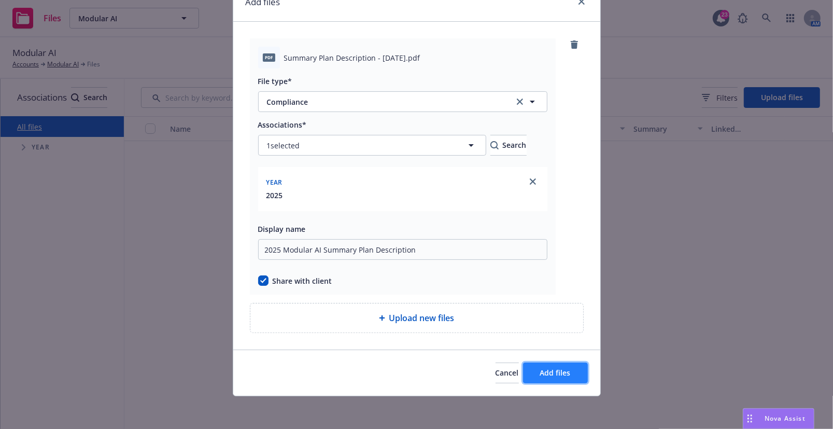
click at [549, 369] on span "Add files" at bounding box center [555, 373] width 31 height 10
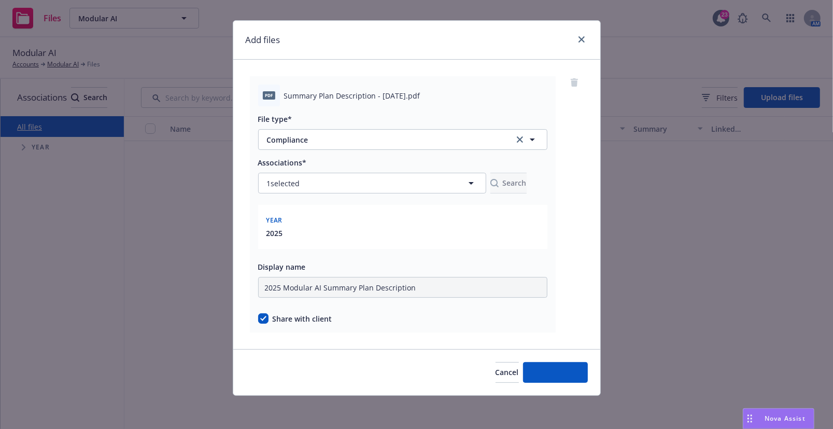
scroll to position [12, 0]
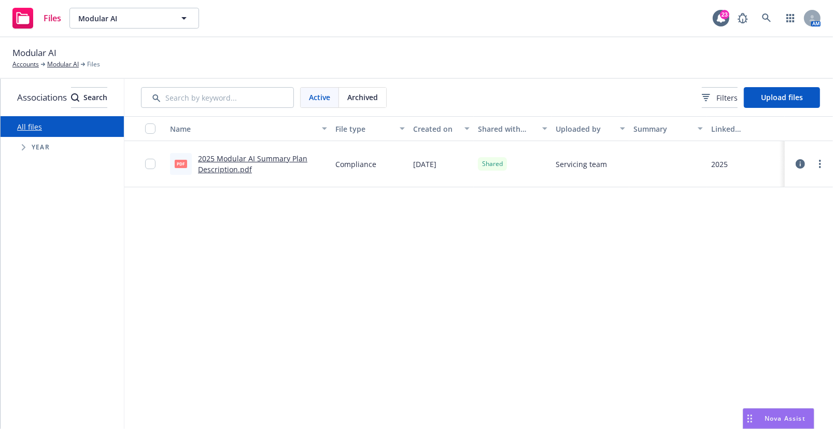
drag, startPoint x: 628, startPoint y: 249, endPoint x: 464, endPoint y: 262, distance: 164.8
click at [628, 249] on div "Name File type Created on Shared with client Uploaded by Summary Linked associa…" at bounding box center [480, 269] width 712 height 306
drag, startPoint x: 200, startPoint y: 249, endPoint x: 193, endPoint y: 246, distance: 7.2
click at [200, 248] on div "Name File type Created on Shared with client Uploaded by Summary Linked associa…" at bounding box center [480, 269] width 712 height 306
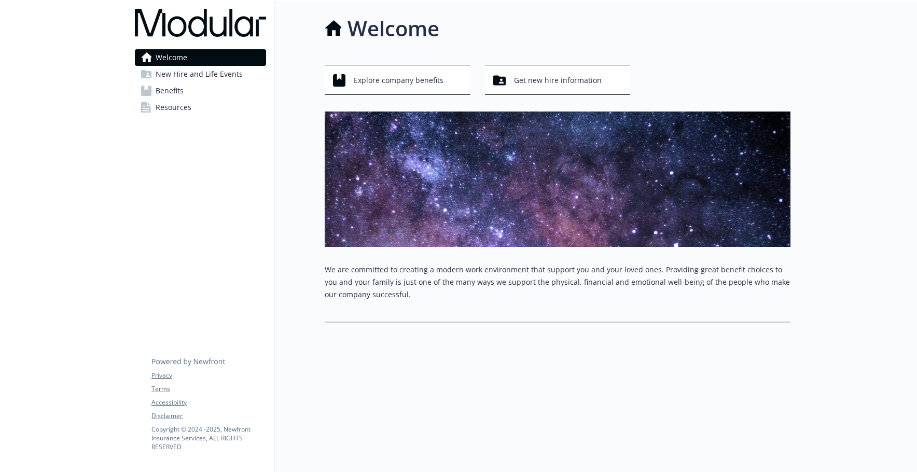
click at [210, 106] on link "Resources" at bounding box center [200, 107] width 131 height 17
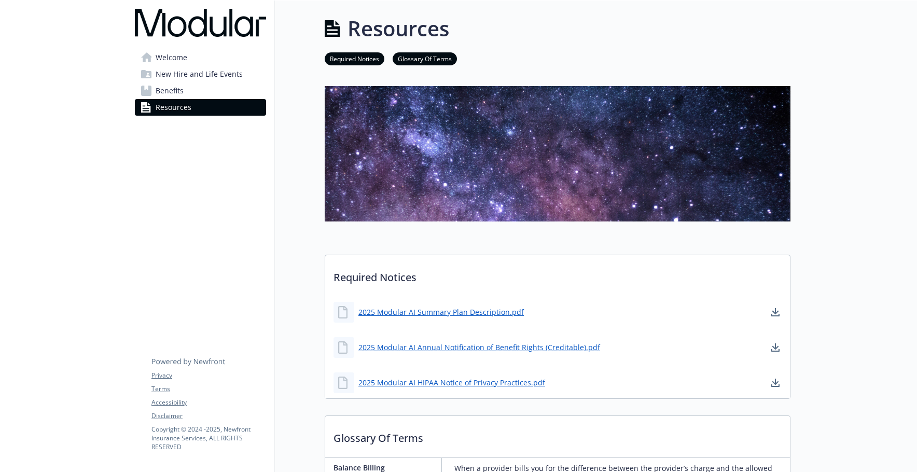
click at [176, 92] on span "Benefits" at bounding box center [170, 90] width 28 height 17
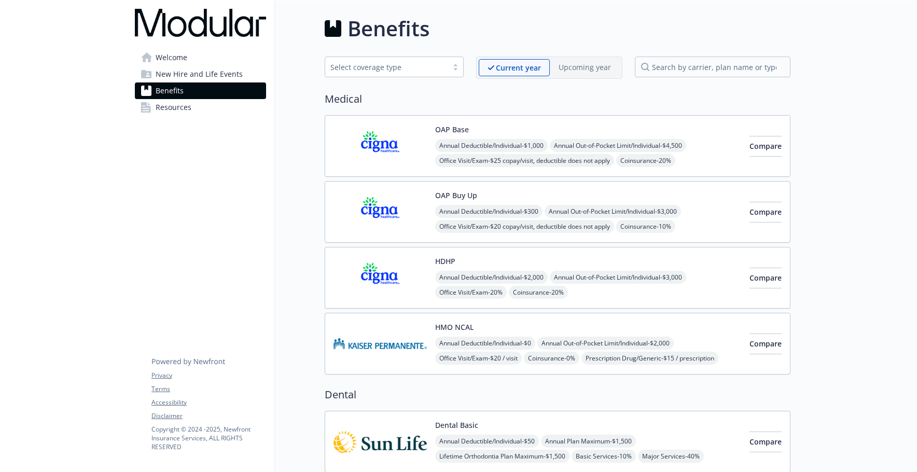
click at [419, 140] on img at bounding box center [379, 146] width 93 height 44
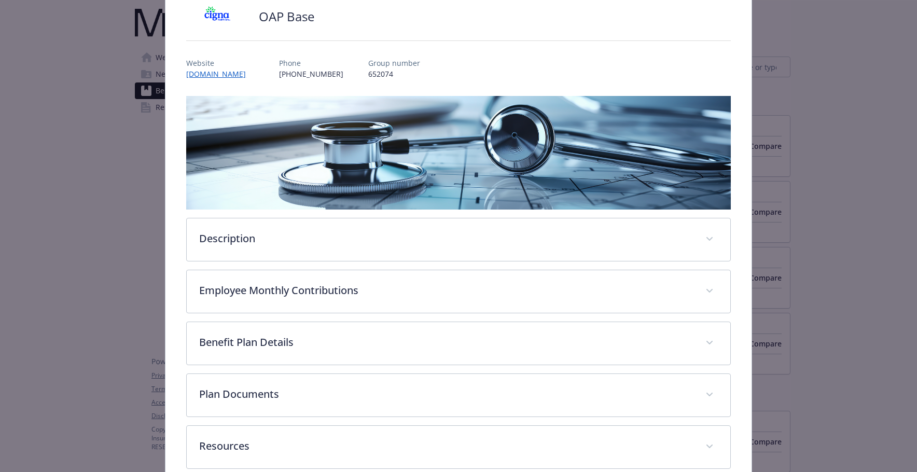
scroll to position [133, 0]
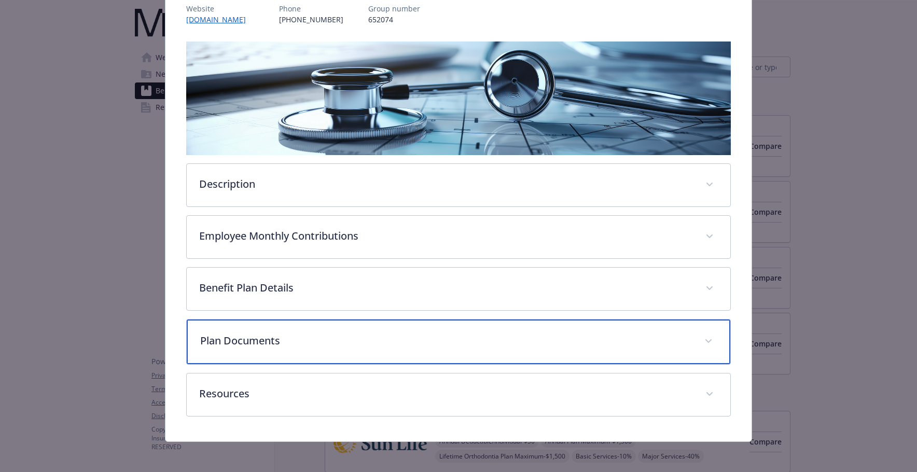
click at [265, 340] on p "Plan Documents" at bounding box center [445, 341] width 491 height 16
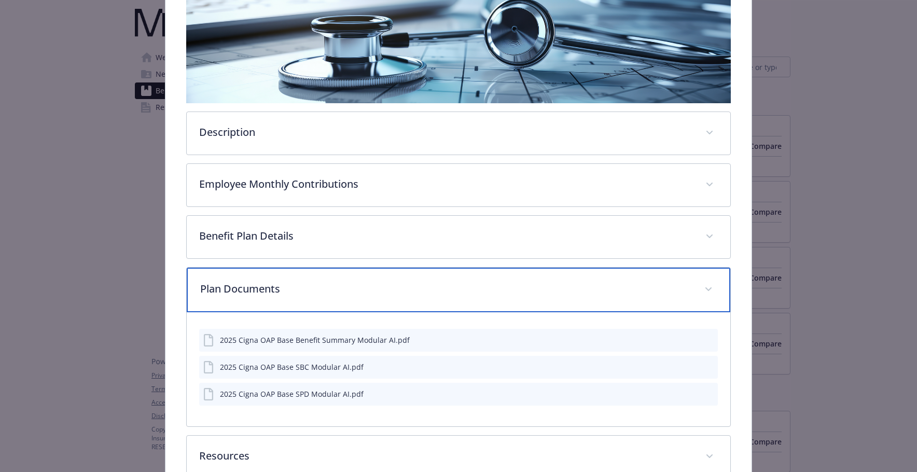
scroll to position [0, 0]
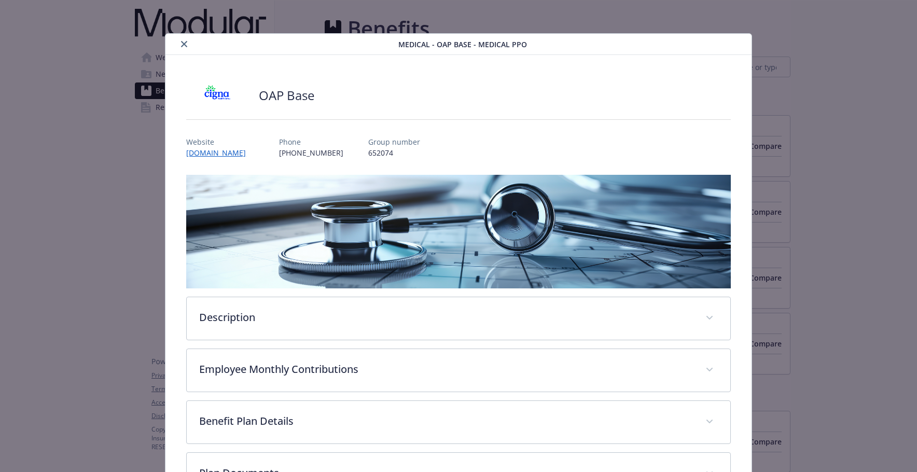
click at [185, 43] on icon "close" at bounding box center [184, 44] width 6 height 6
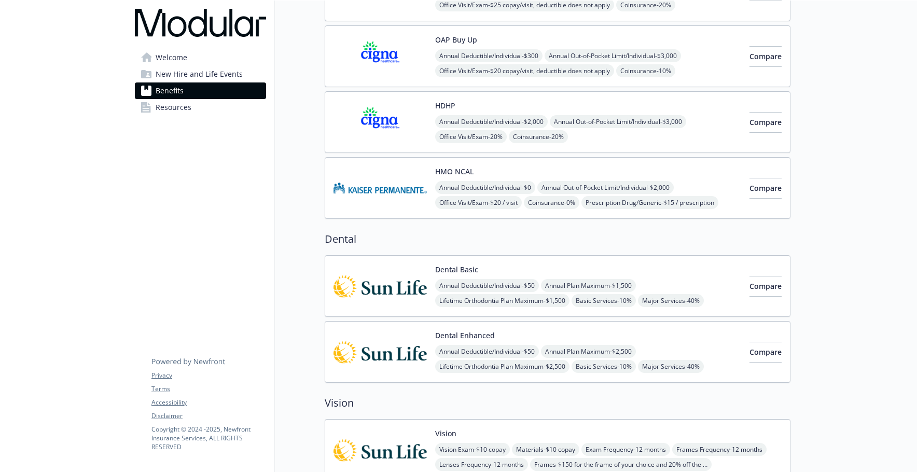
click at [395, 280] on img at bounding box center [379, 286] width 93 height 44
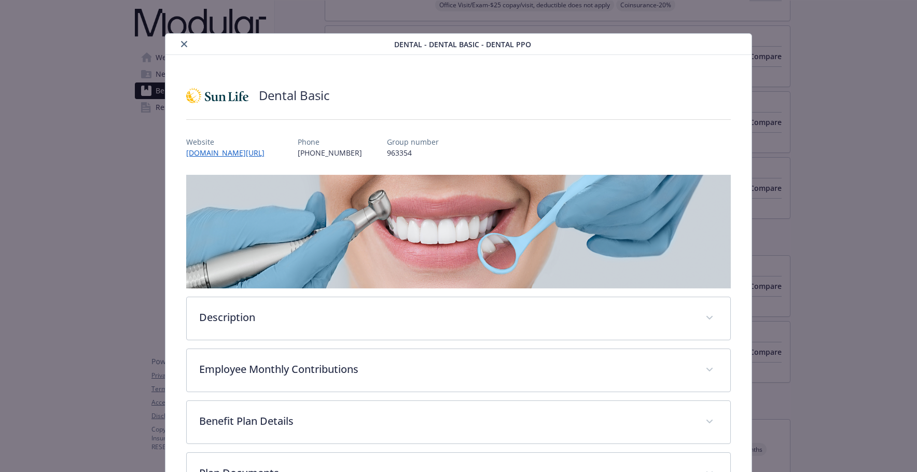
scroll to position [104, 0]
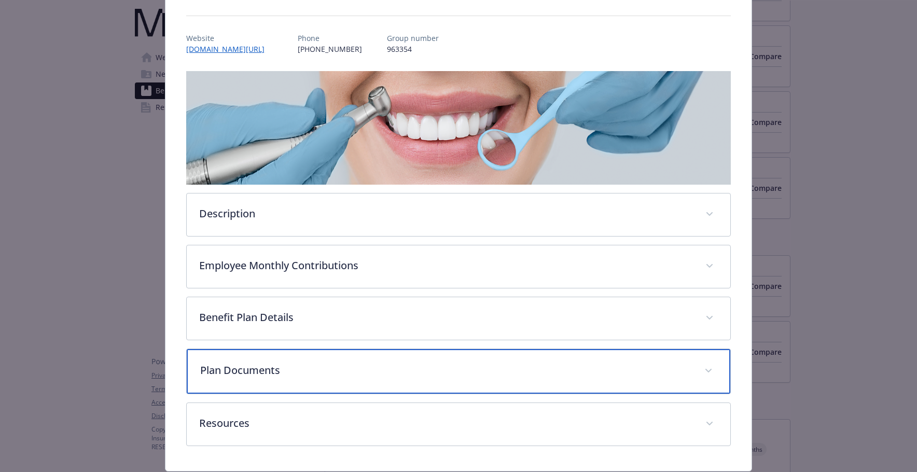
click at [293, 362] on p "Plan Documents" at bounding box center [445, 370] width 491 height 16
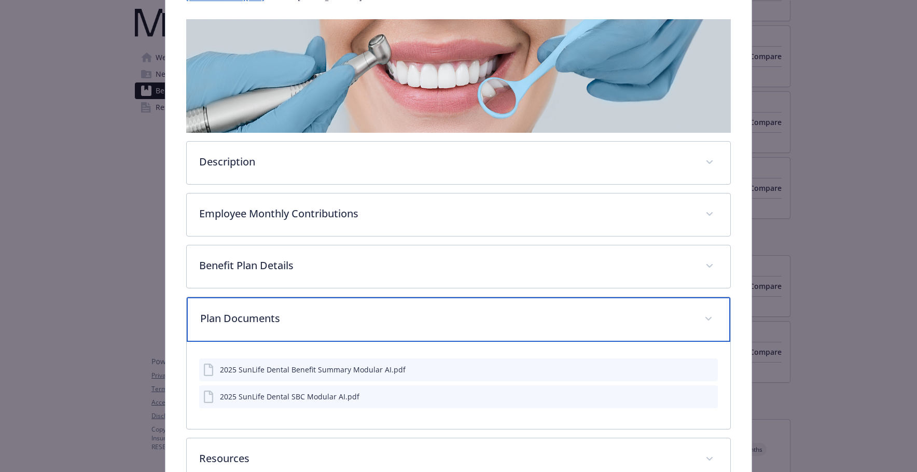
scroll to position [0, 0]
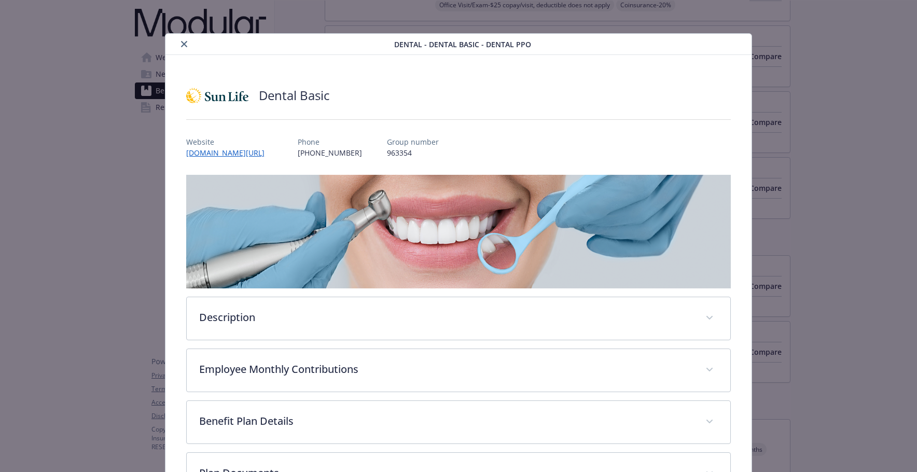
click at [186, 47] on icon "close" at bounding box center [184, 44] width 6 height 6
